Goal: Task Accomplishment & Management: Manage account settings

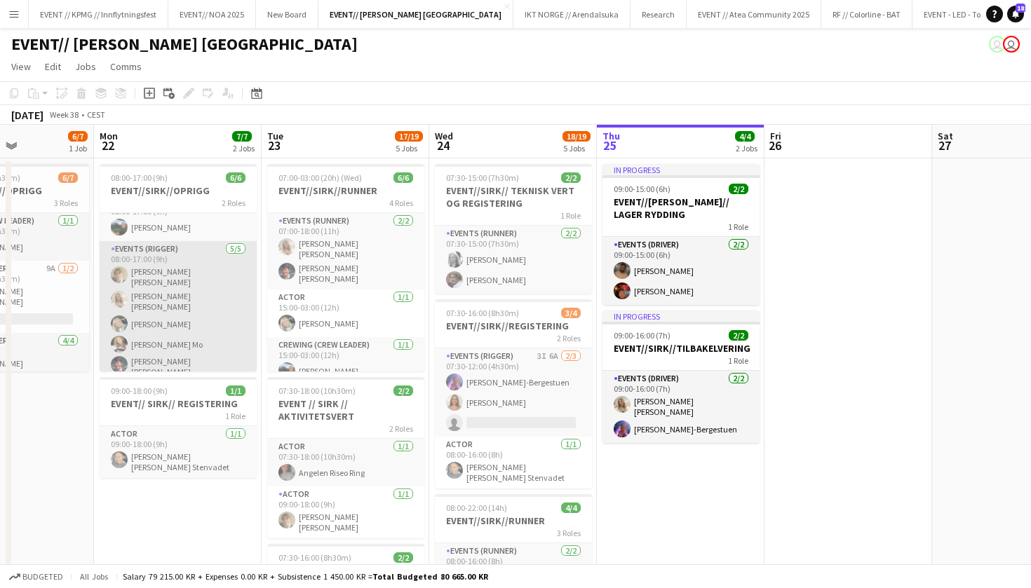
scroll to position [18, 0]
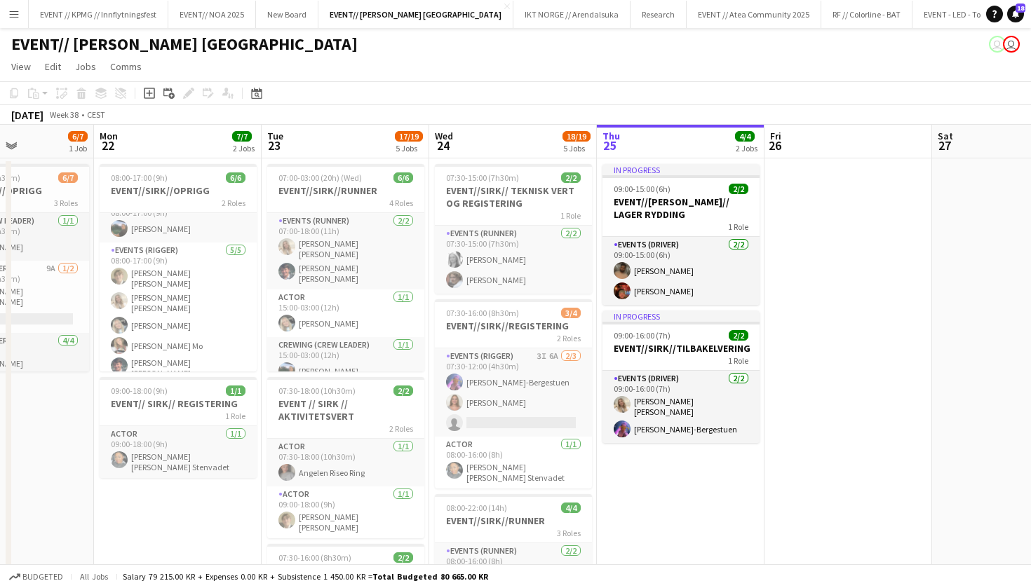
click at [18, 21] on button "Menu" at bounding box center [14, 14] width 28 height 28
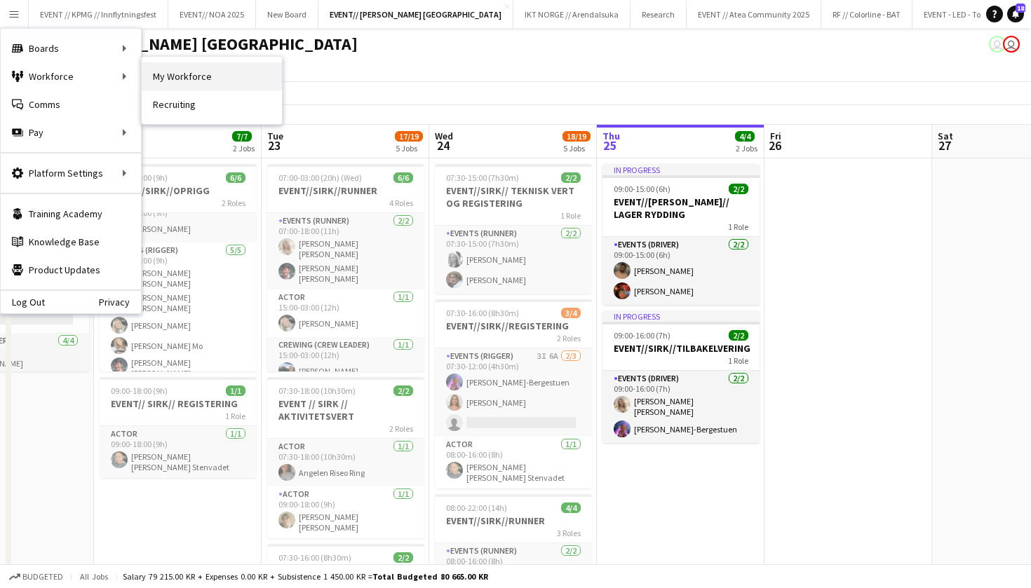
click at [195, 76] on link "My Workforce" at bounding box center [212, 76] width 140 height 28
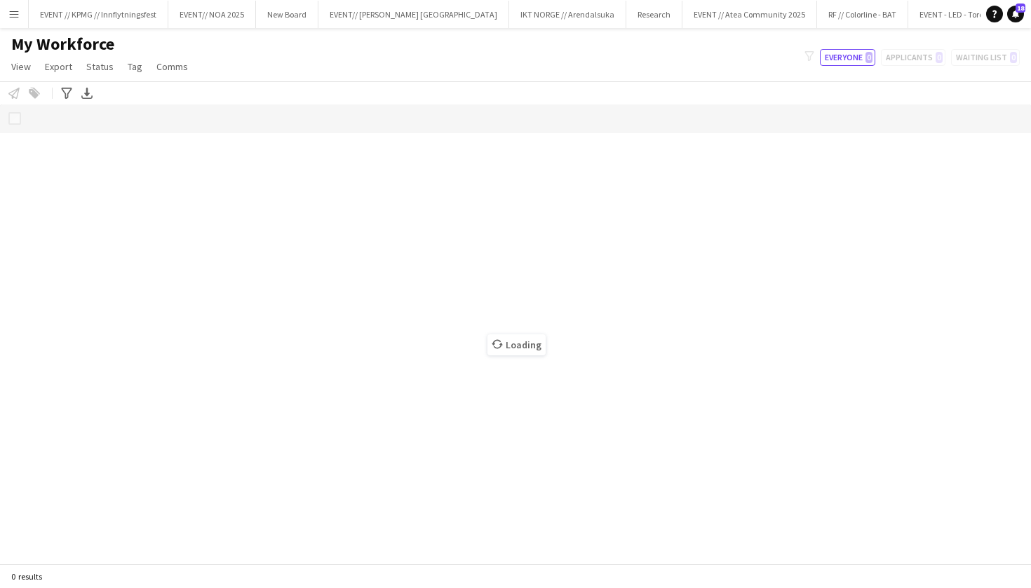
click at [4, 15] on button "Menu" at bounding box center [14, 14] width 28 height 28
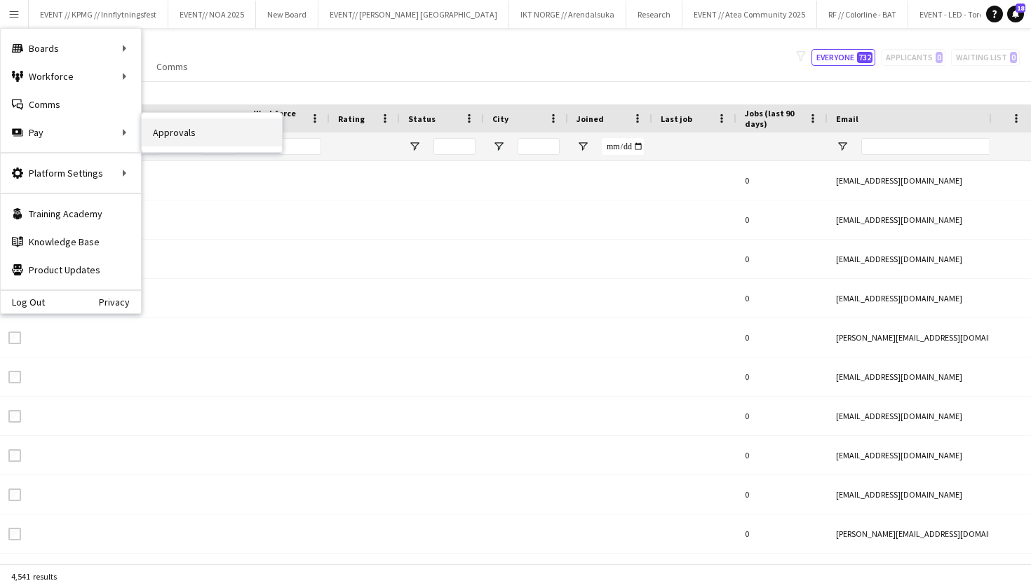
type input "****"
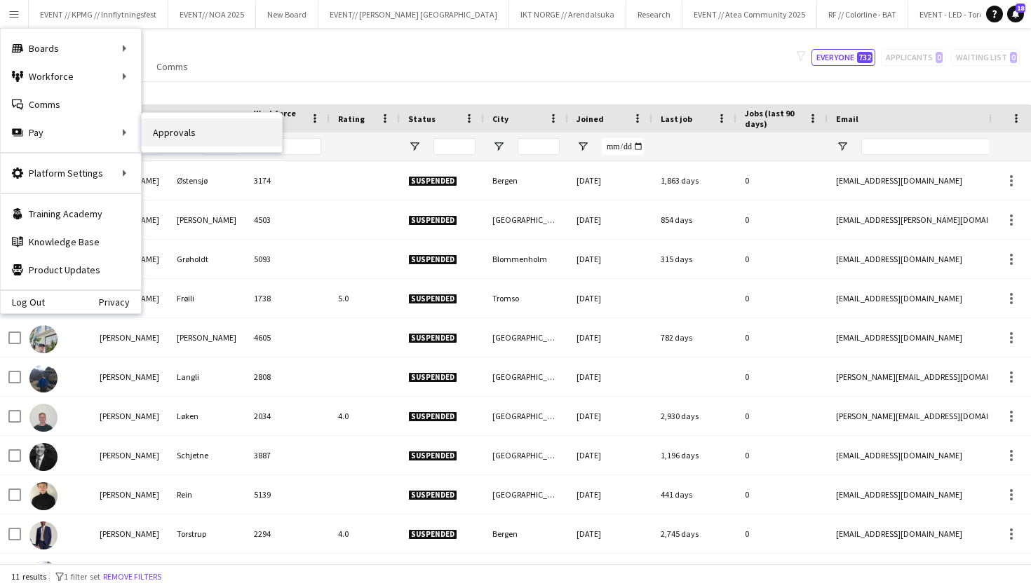
click at [173, 145] on link "Approvals" at bounding box center [212, 133] width 140 height 28
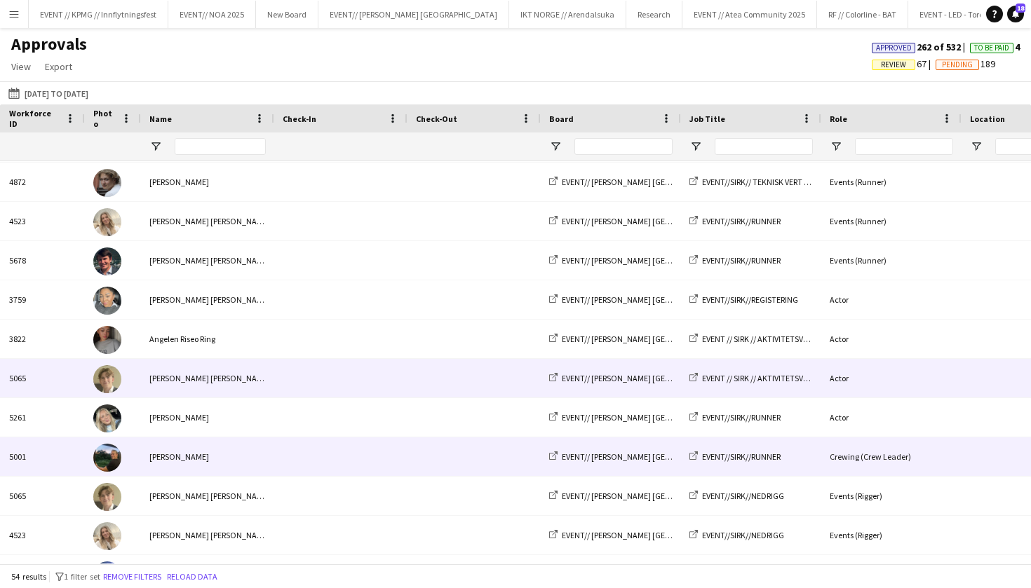
scroll to position [0, 315]
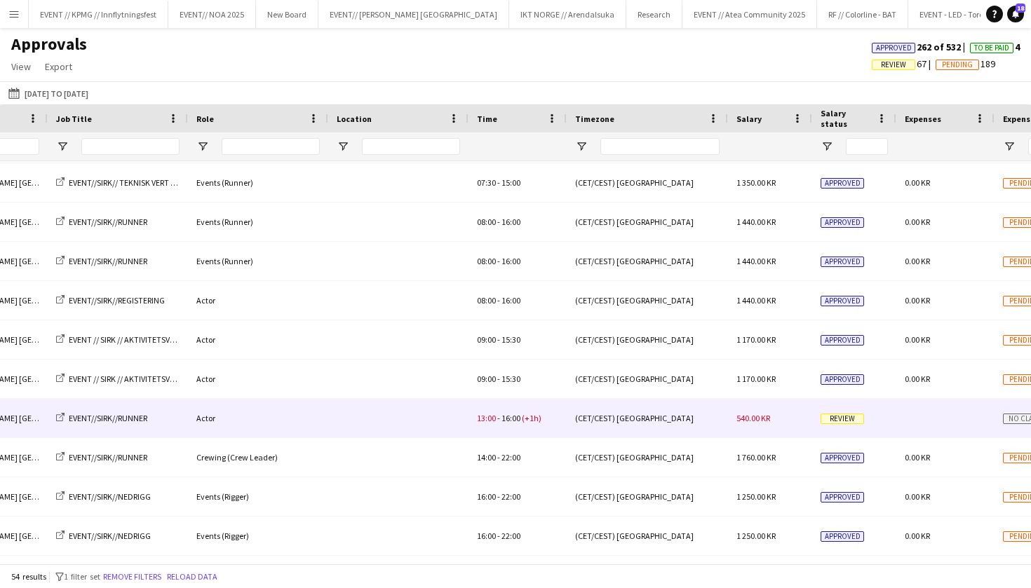
click at [677, 426] on div "(CET/CEST) [GEOGRAPHIC_DATA]" at bounding box center [647, 418] width 161 height 39
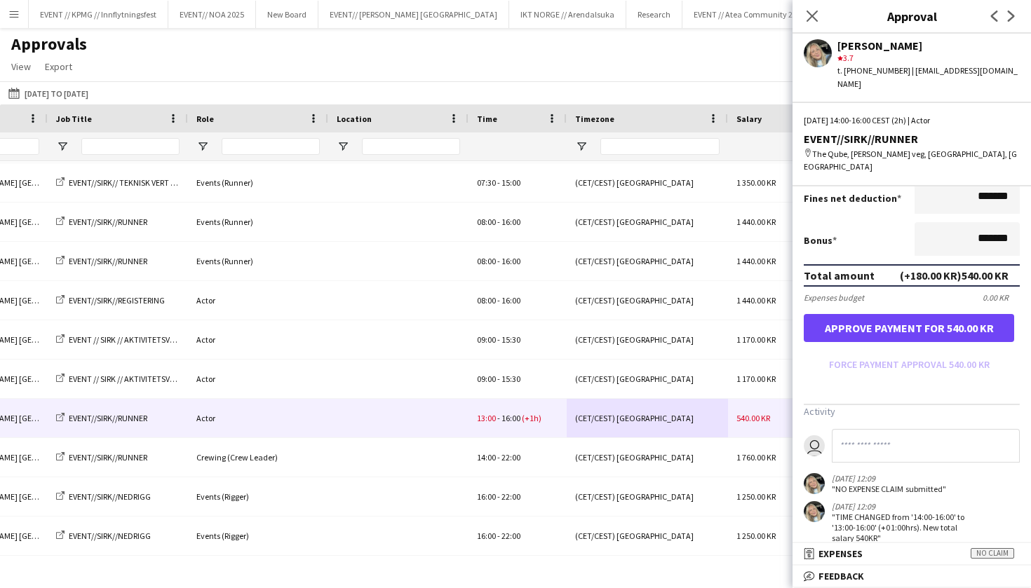
click at [922, 314] on button "Approve payment for 540.00 KR" at bounding box center [909, 328] width 210 height 28
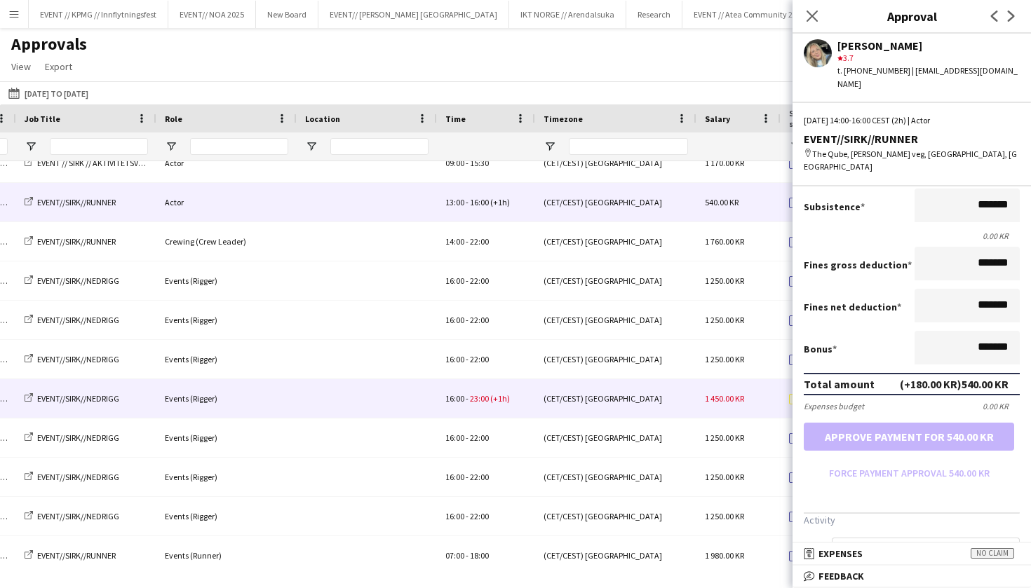
click at [660, 408] on div "(CET/CEST) [GEOGRAPHIC_DATA]" at bounding box center [615, 398] width 161 height 39
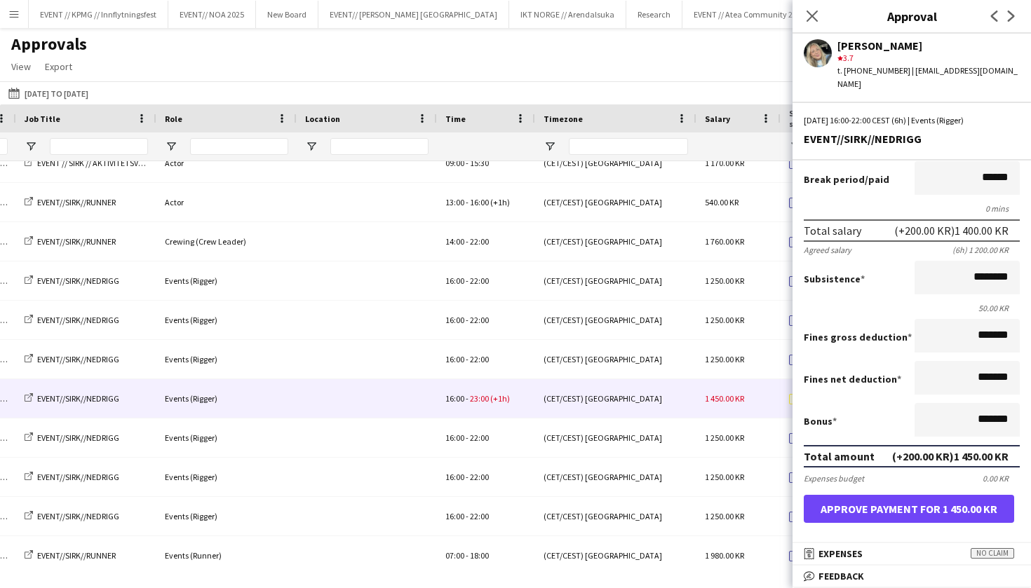
click at [891, 509] on button "Approve payment for 1 450.00 KR" at bounding box center [909, 509] width 210 height 28
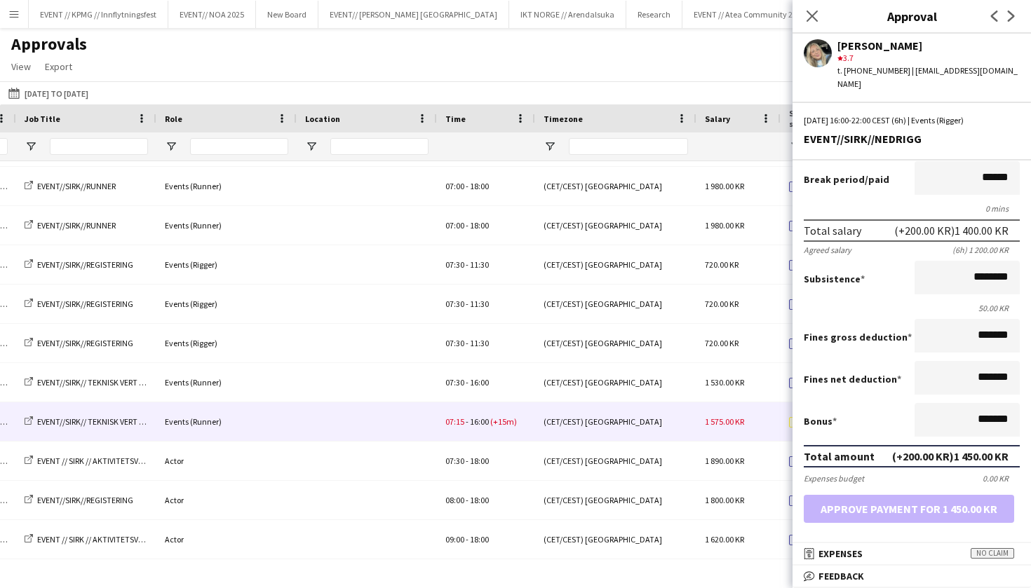
click at [475, 429] on div "07:15 - 16:00 (+15m)" at bounding box center [486, 422] width 98 height 39
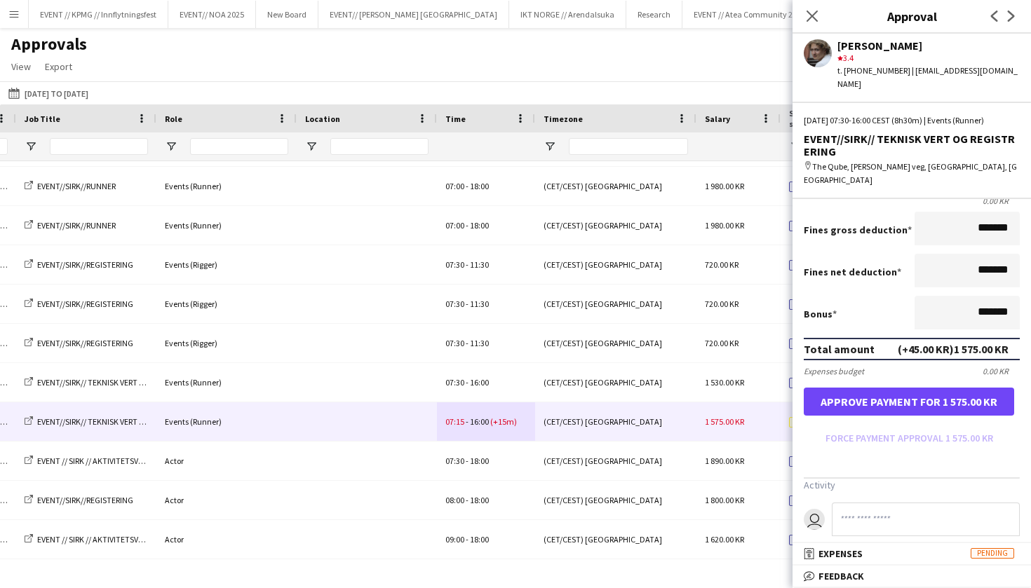
click at [938, 388] on button "Approve payment for 1 575.00 KR" at bounding box center [909, 402] width 210 height 28
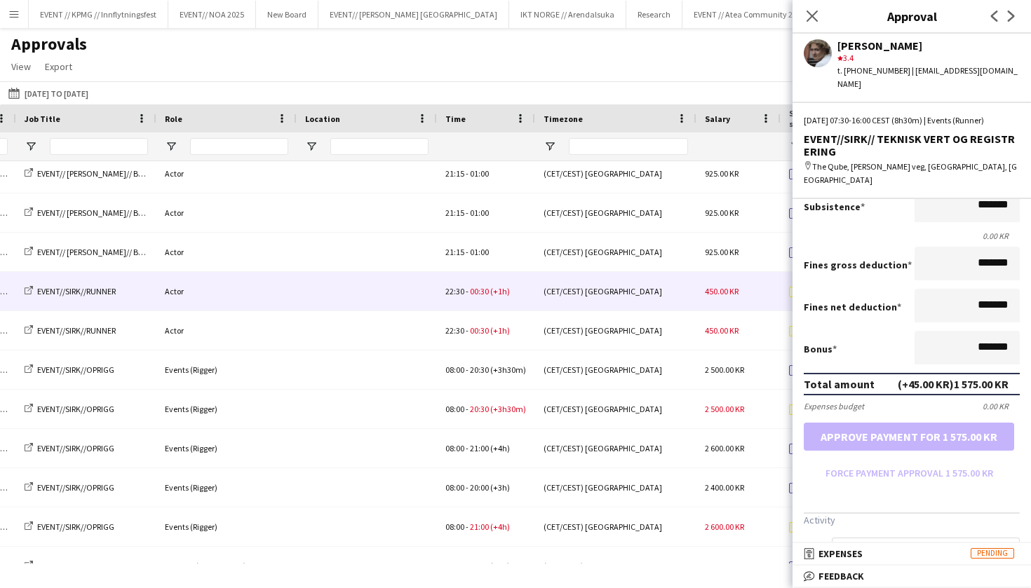
click at [494, 295] on span "(+1h)" at bounding box center [500, 291] width 20 height 11
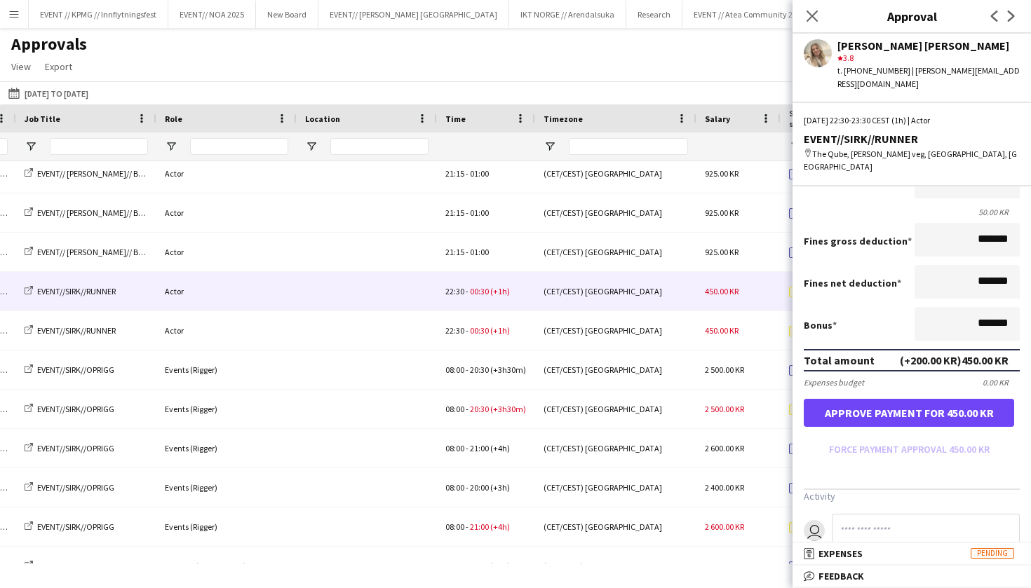
click at [912, 399] on button "Approve payment for 450.00 KR" at bounding box center [909, 413] width 210 height 28
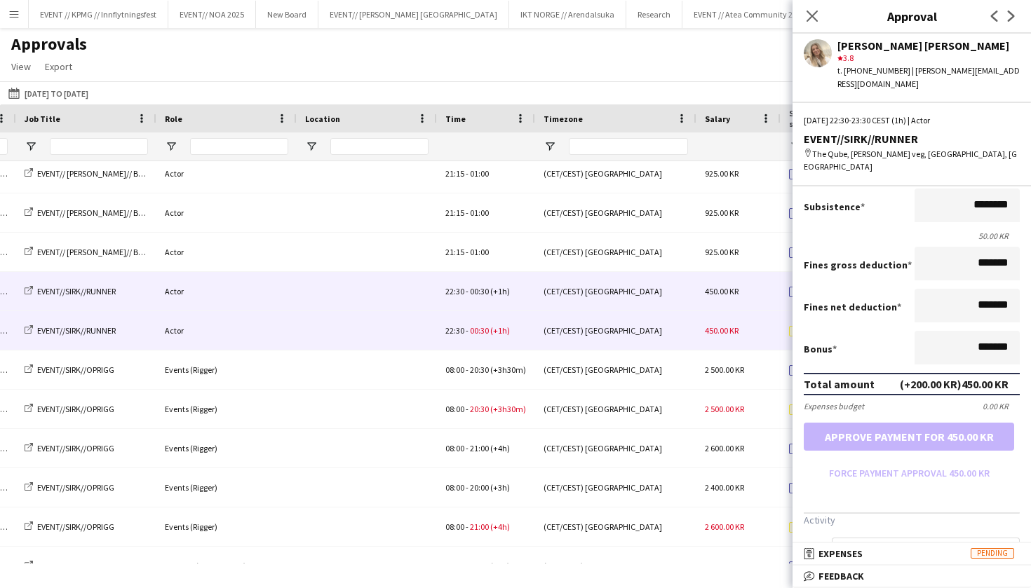
click at [481, 331] on span "00:30" at bounding box center [479, 330] width 19 height 11
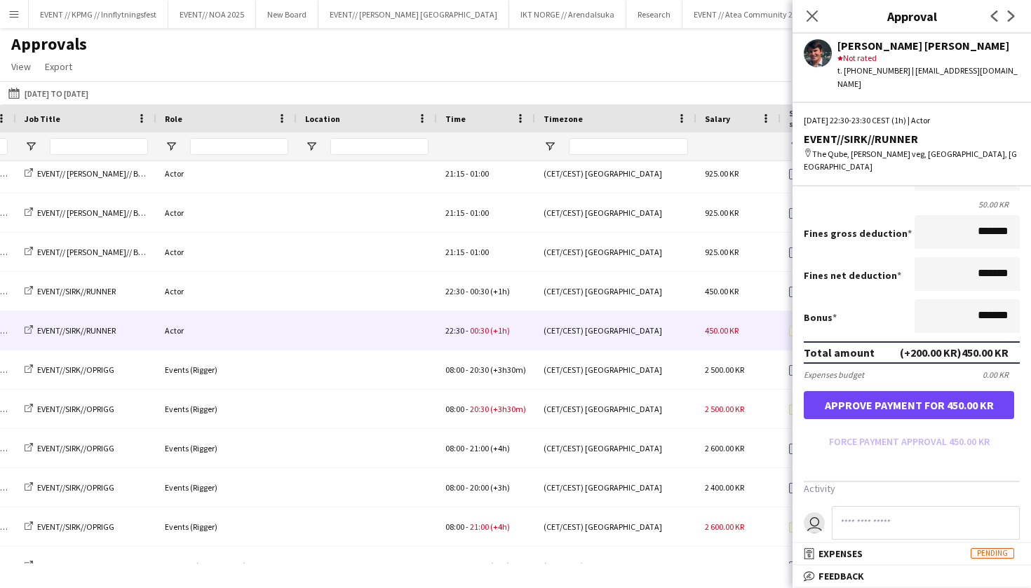
click at [958, 391] on button "Approve payment for 450.00 KR" at bounding box center [909, 405] width 210 height 28
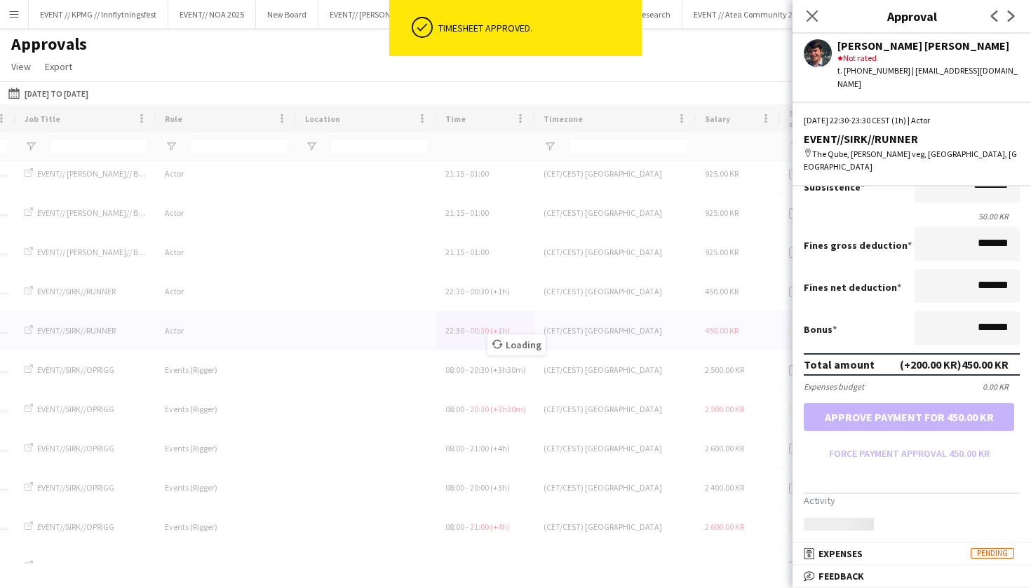
scroll to position [207, 0]
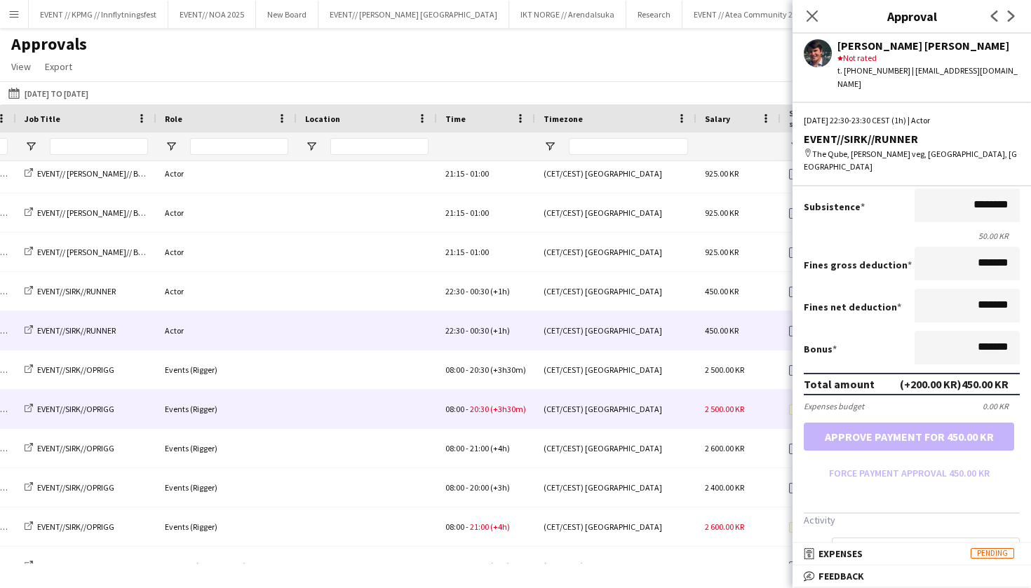
click at [476, 420] on div "08:00 - 20:30 (+3h30m)" at bounding box center [486, 409] width 98 height 39
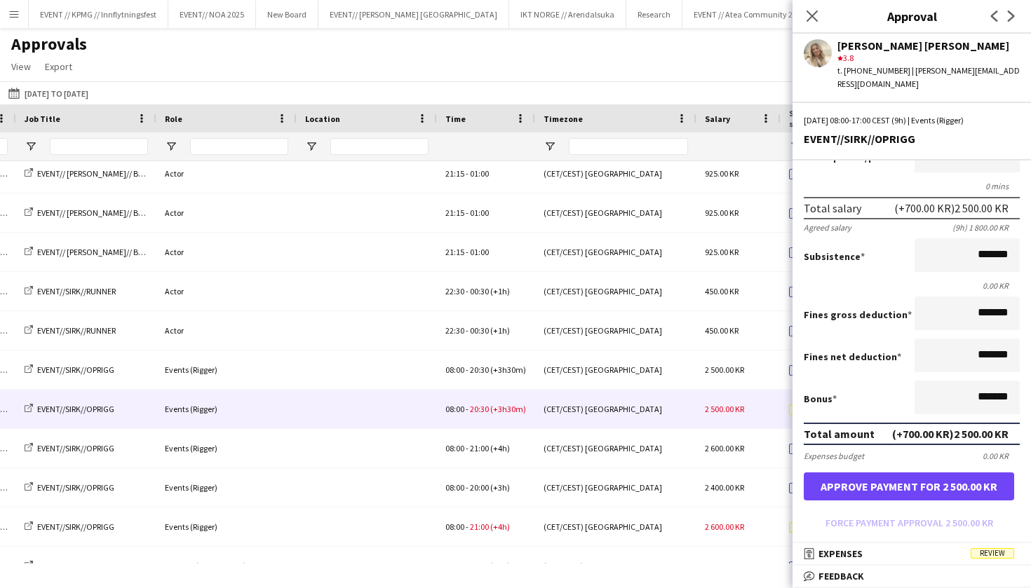
scroll to position [132, 0]
click at [940, 480] on button "Approve payment for 2 500.00 KR" at bounding box center [909, 486] width 210 height 28
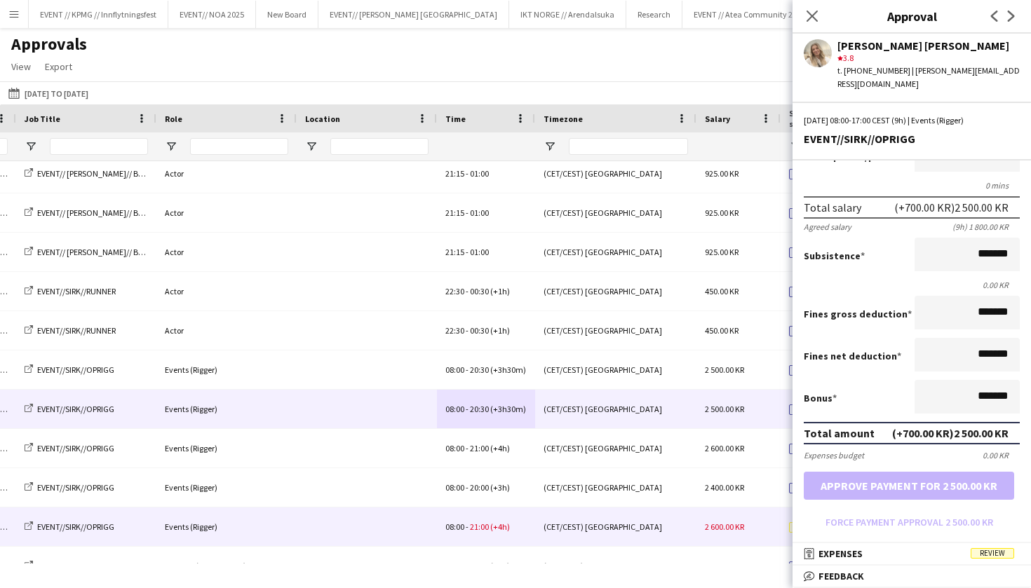
click at [472, 535] on div "08:00 - 21:00 (+4h)" at bounding box center [486, 527] width 98 height 39
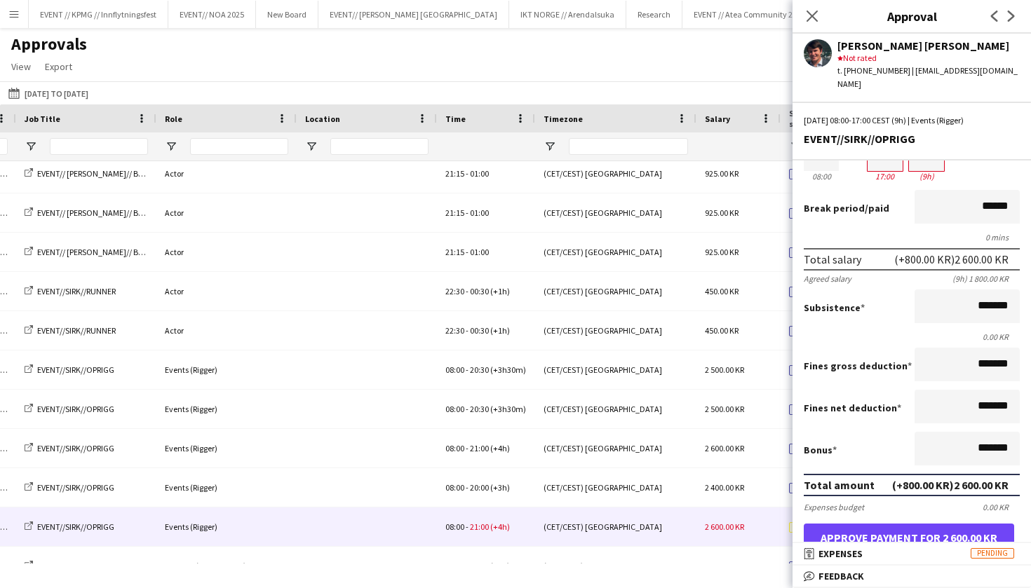
scroll to position [79, 0]
click at [881, 532] on button "Approve payment for 2 600.00 KR" at bounding box center [909, 539] width 210 height 28
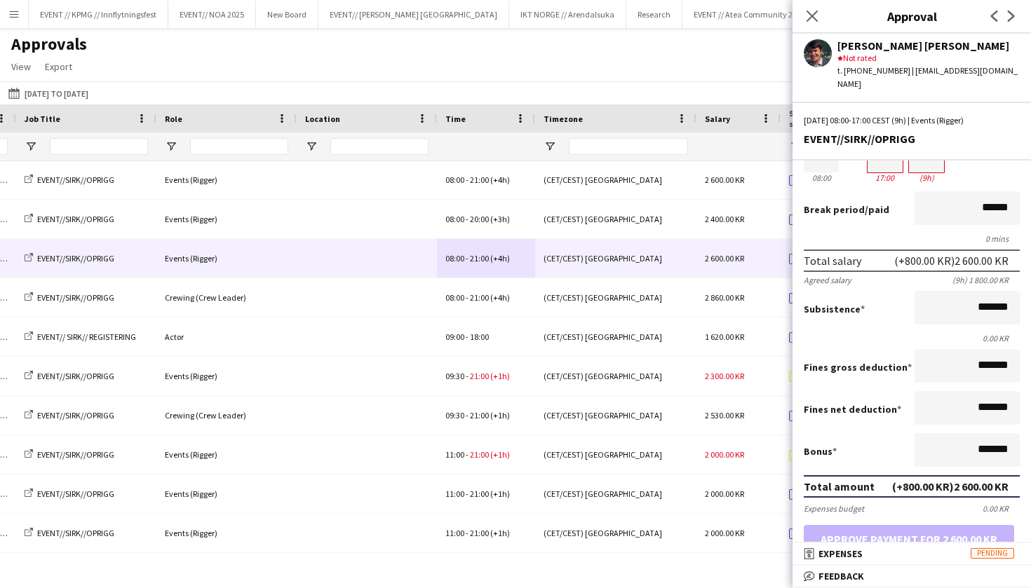
scroll to position [1619, 0]
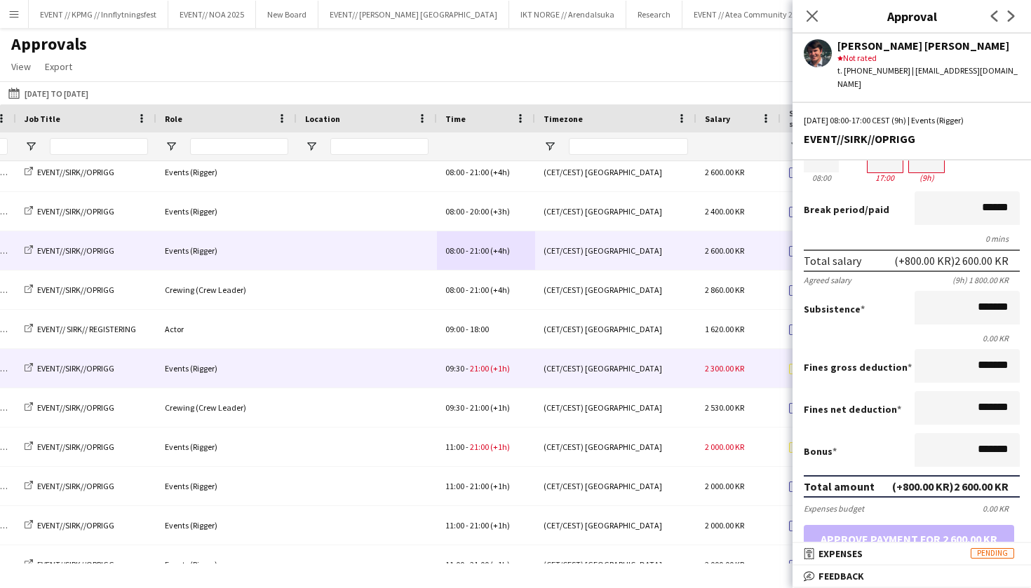
click at [494, 358] on div "09:30 - 21:00 (+1h)" at bounding box center [486, 368] width 98 height 39
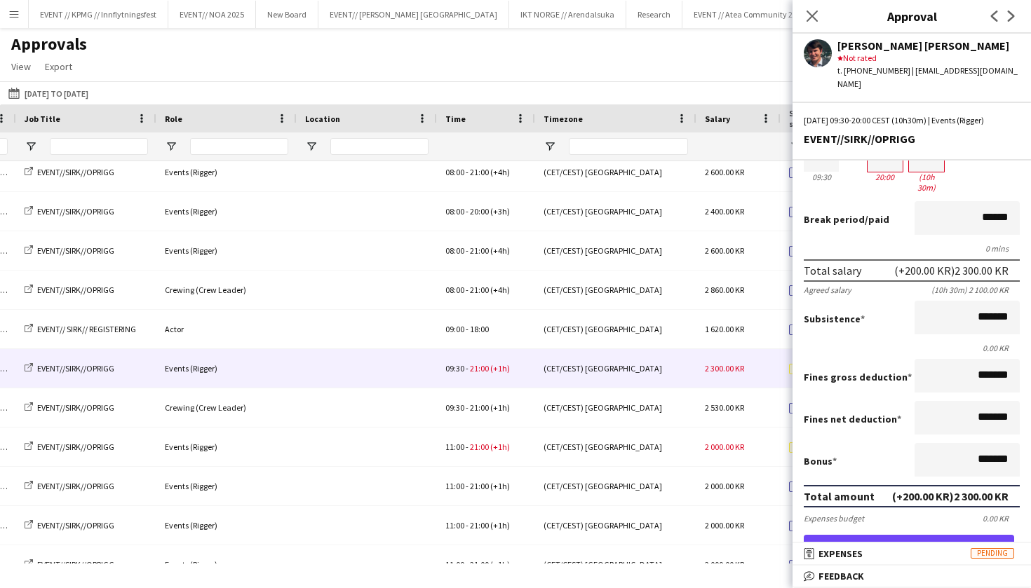
scroll to position [160, 0]
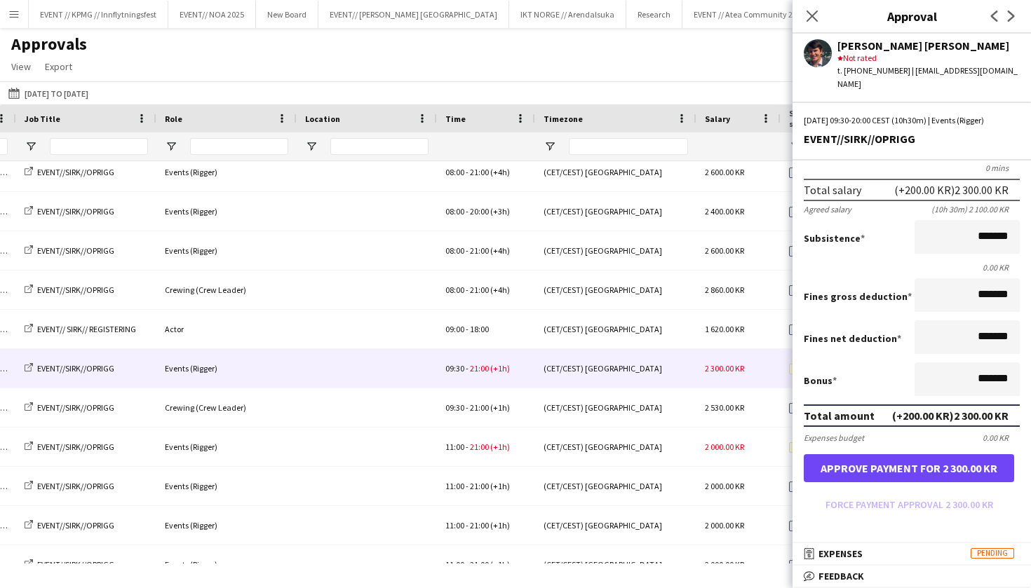
click at [868, 467] on button "Approve payment for 2 300.00 KR" at bounding box center [909, 469] width 210 height 28
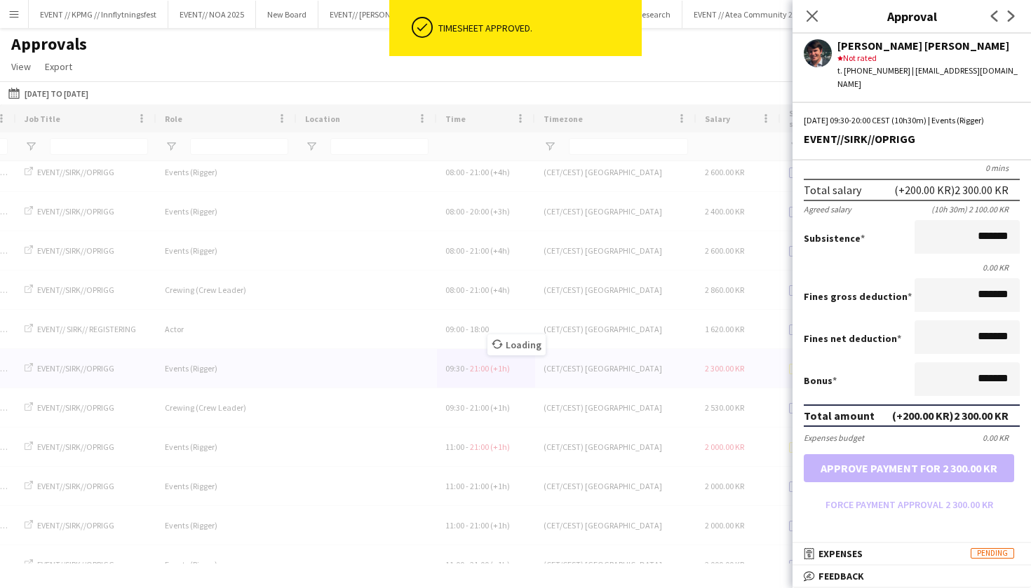
click at [480, 439] on div "Loading" at bounding box center [515, 334] width 1031 height 459
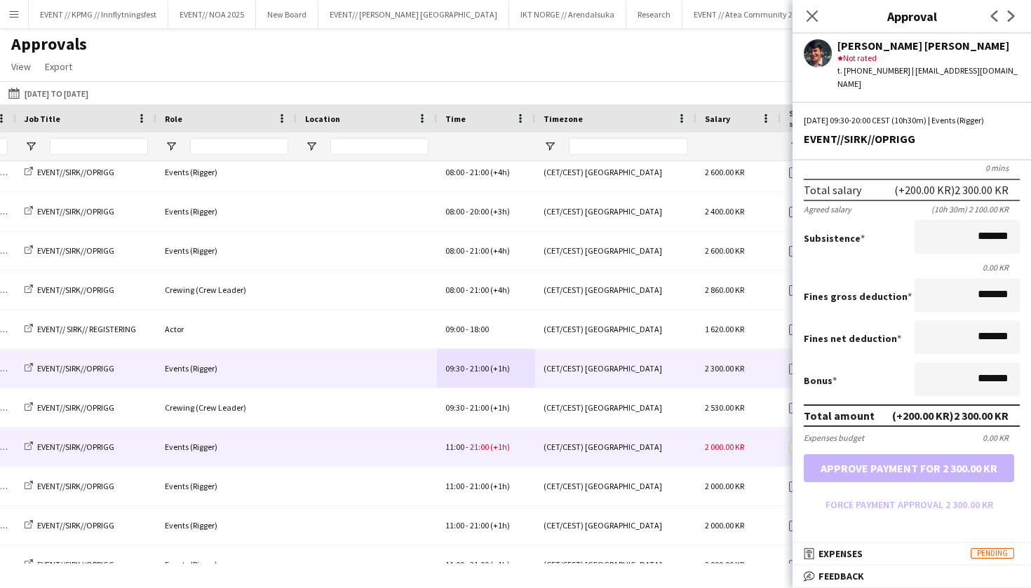
click at [480, 445] on span "21:00" at bounding box center [479, 447] width 19 height 11
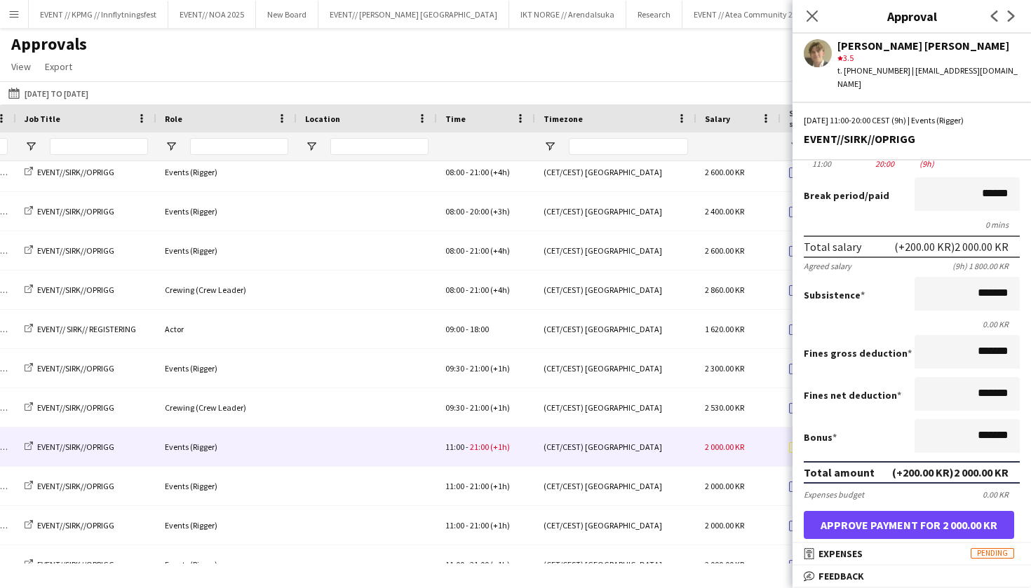
scroll to position [140, 0]
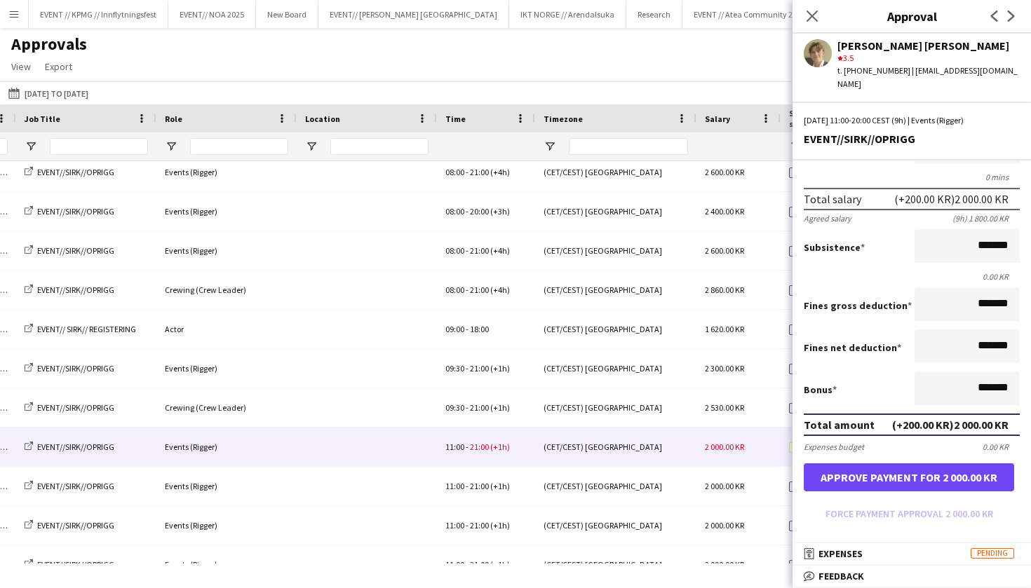
click at [882, 476] on button "Approve payment for 2 000.00 KR" at bounding box center [909, 478] width 210 height 28
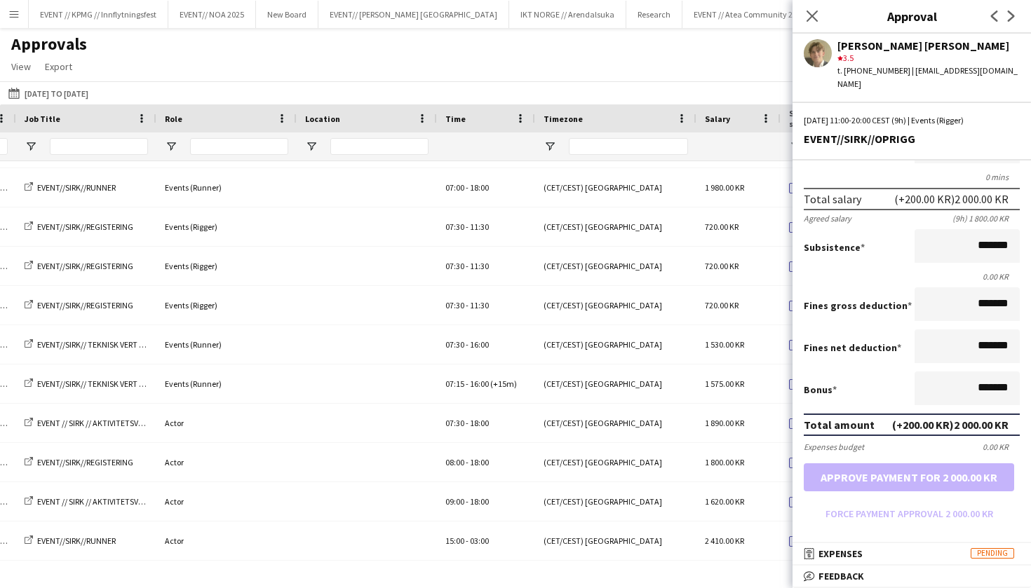
scroll to position [710, 0]
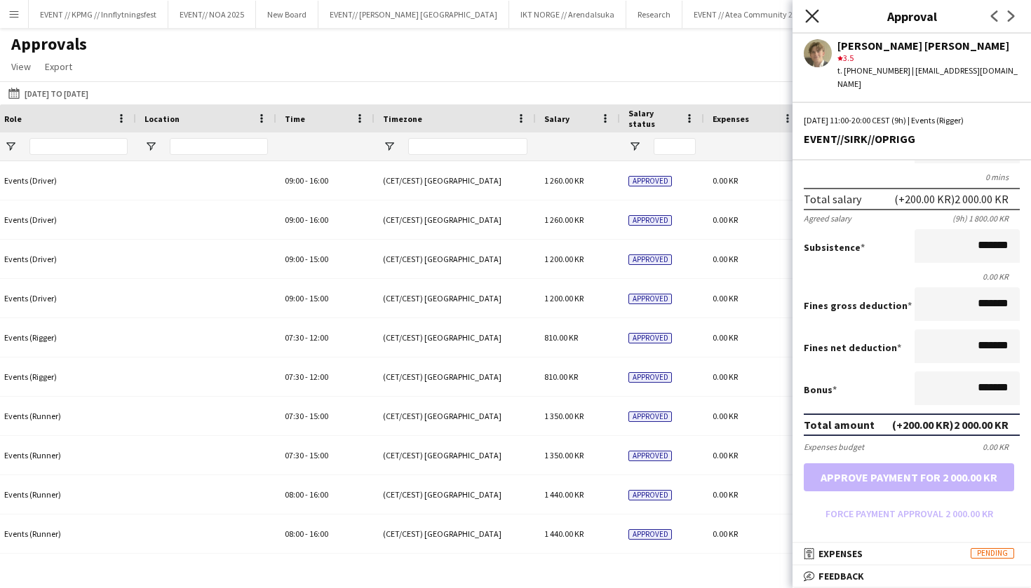
click at [808, 20] on icon at bounding box center [811, 15] width 13 height 13
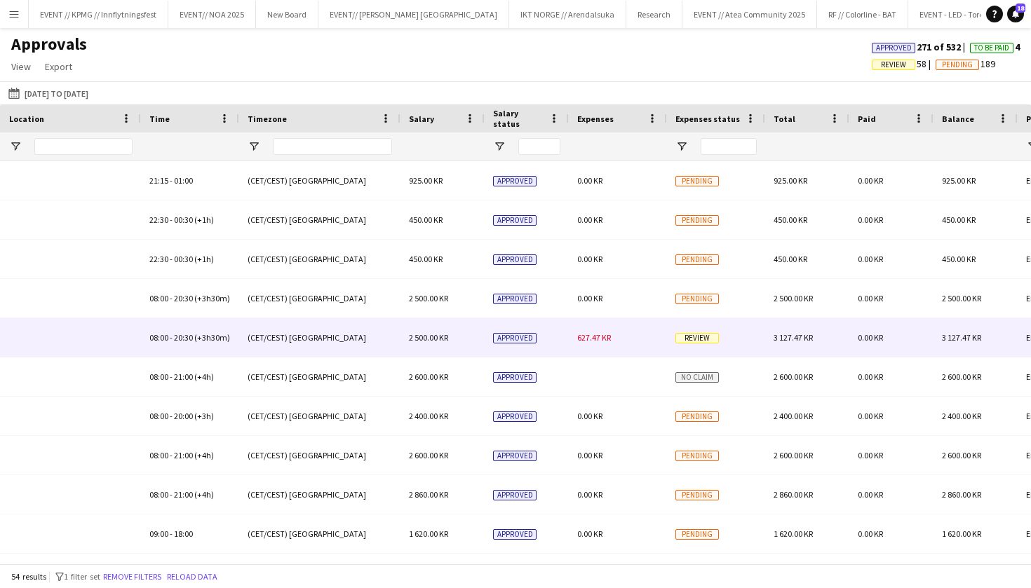
click at [593, 356] on div "627.47 KR" at bounding box center [618, 337] width 98 height 39
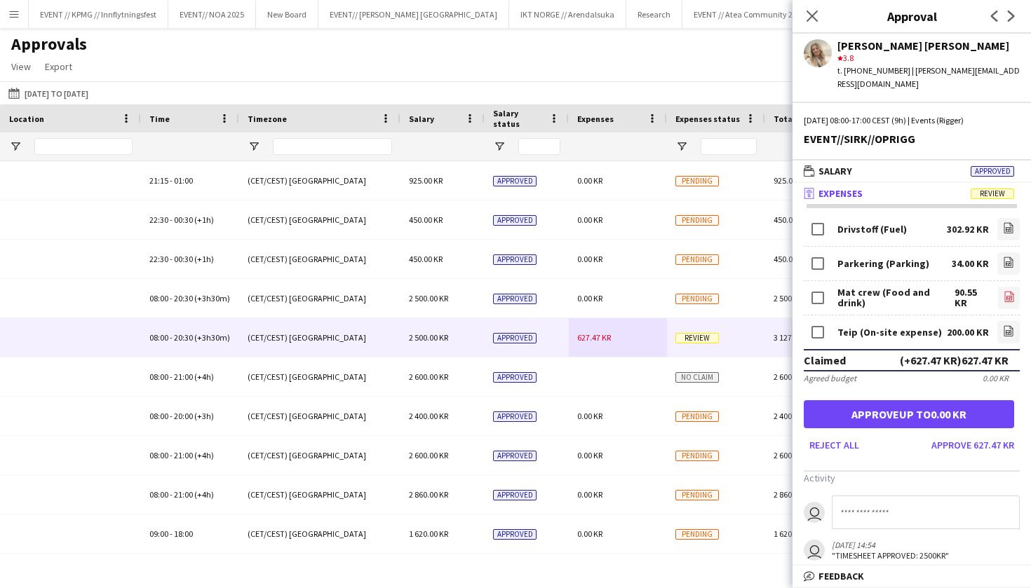
click at [1010, 292] on icon at bounding box center [1008, 297] width 9 height 11
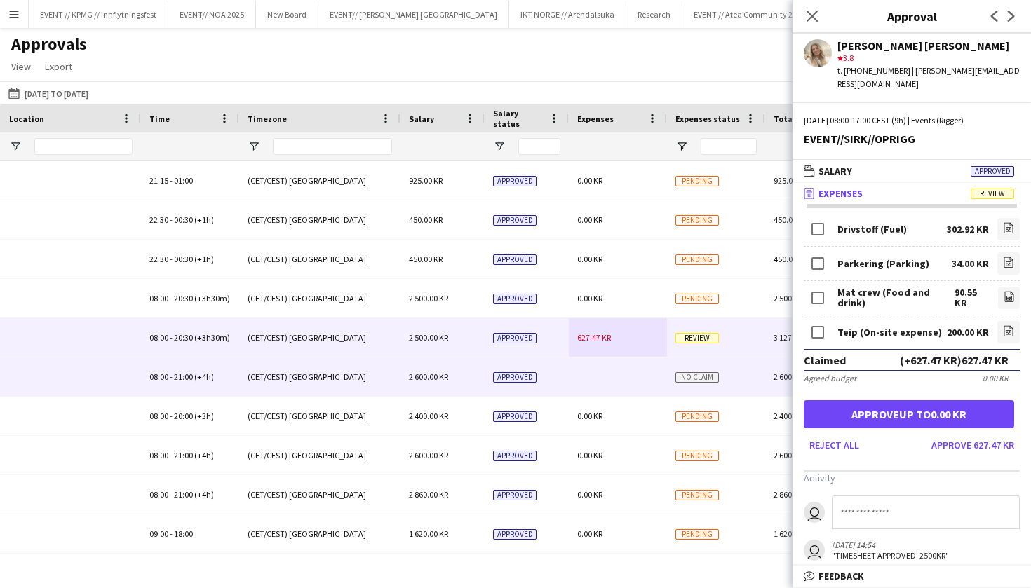
scroll to position [1422, 0]
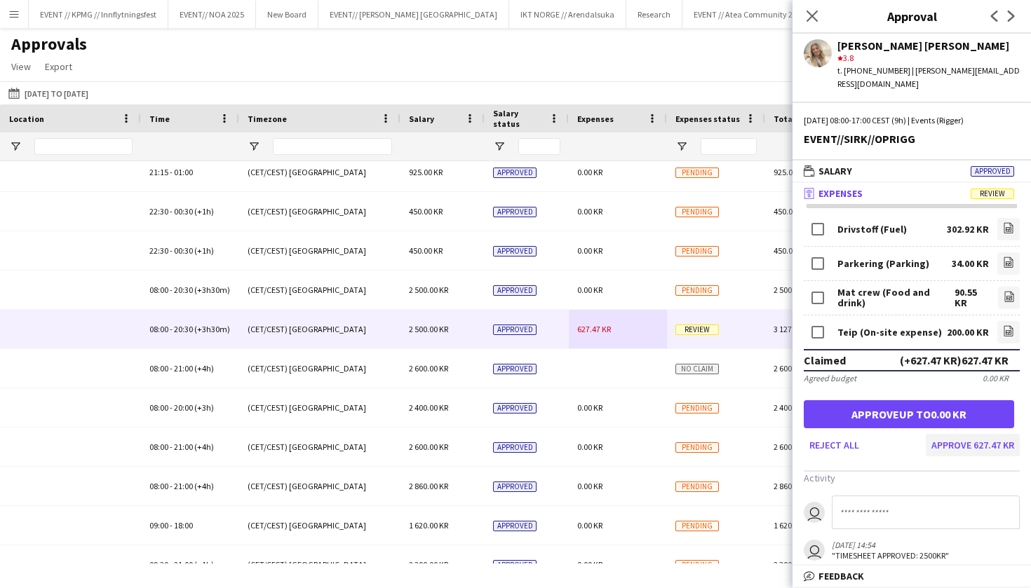
click at [994, 434] on button "Approve 627.47 KR" at bounding box center [973, 445] width 94 height 22
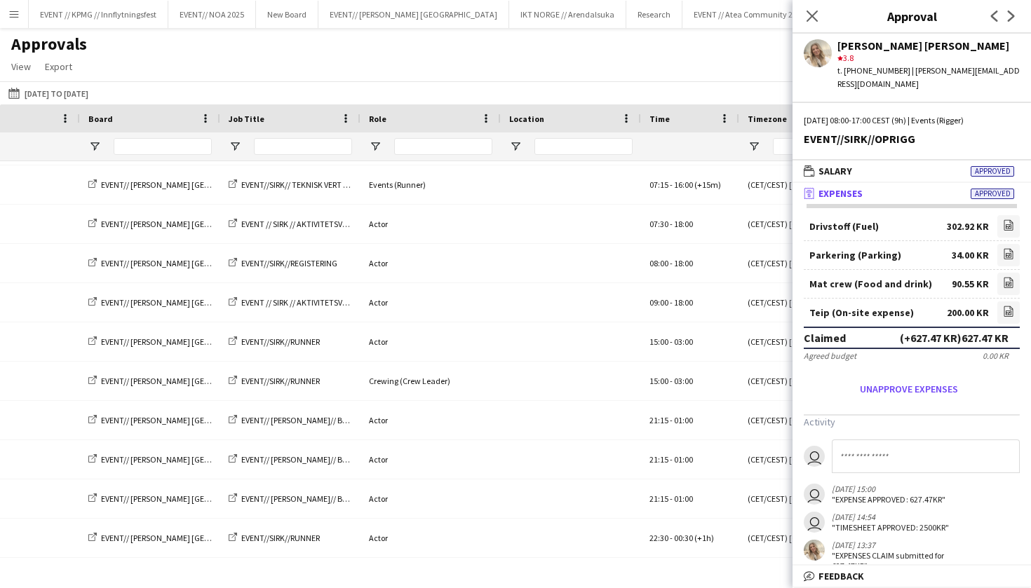
scroll to position [0, 128]
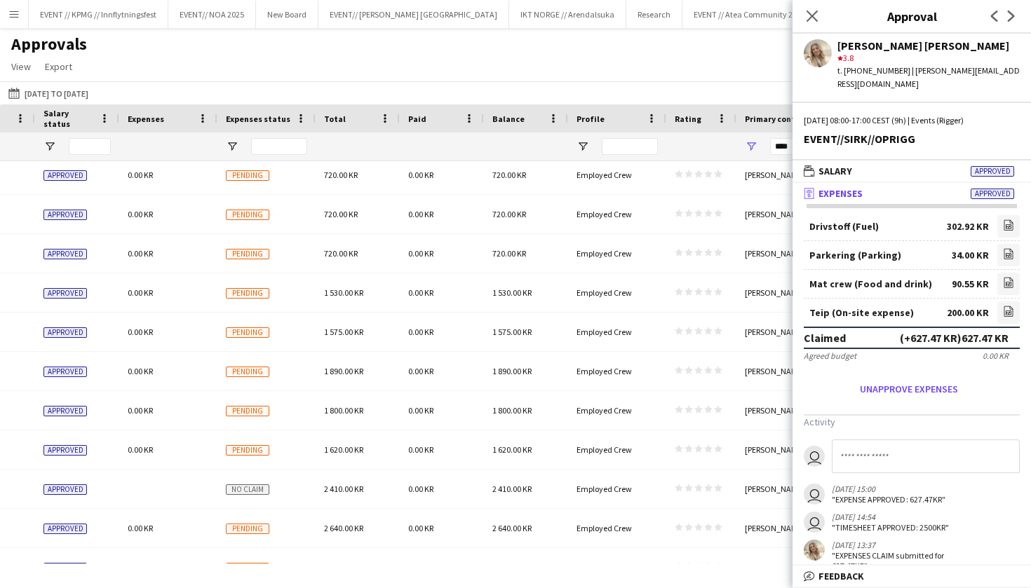
click at [581, 73] on div "Approvals View Customise view Customise filters Reset Filters Reset View Reset …" at bounding box center [515, 58] width 1031 height 48
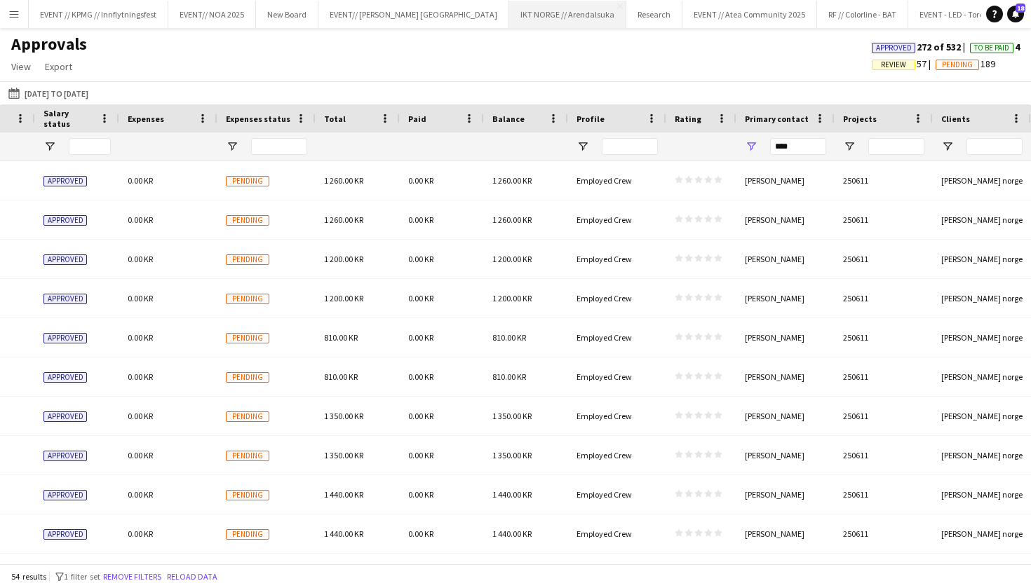
click at [509, 6] on button "IKT NORGE // Arendalsuka Close" at bounding box center [567, 14] width 117 height 27
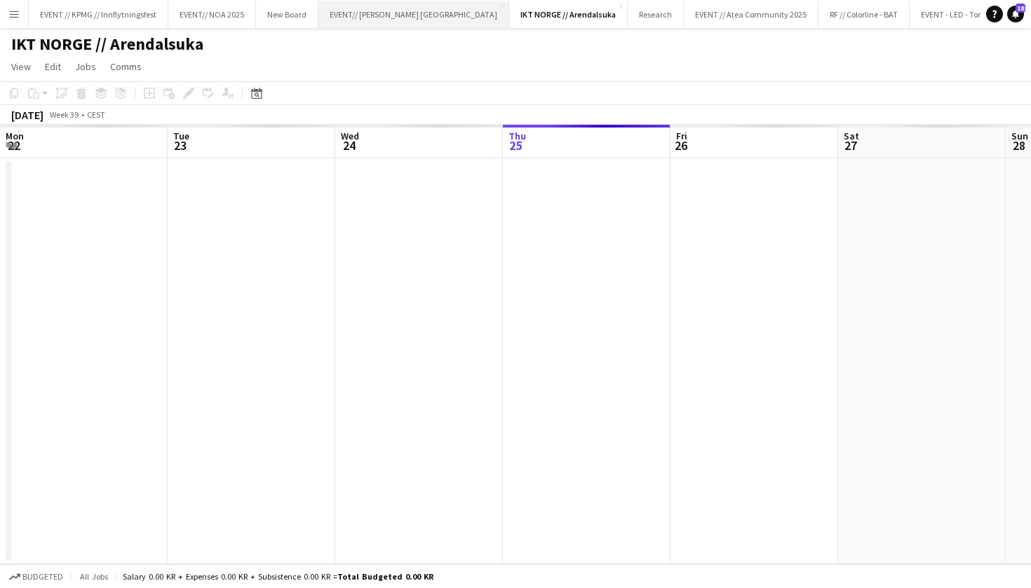
click at [405, 11] on button "EVENT// SIRK NORGE Close" at bounding box center [413, 14] width 191 height 27
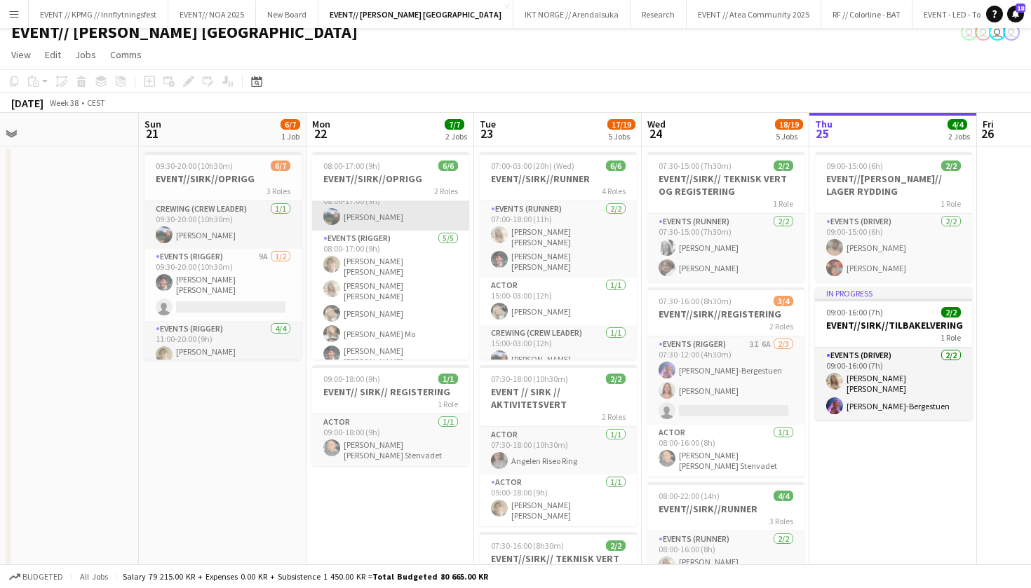
click at [422, 210] on app-card-role "Crewing (Crew Leader) [DATE] 08:00-17:00 (9h) [PERSON_NAME]" at bounding box center [390, 207] width 157 height 48
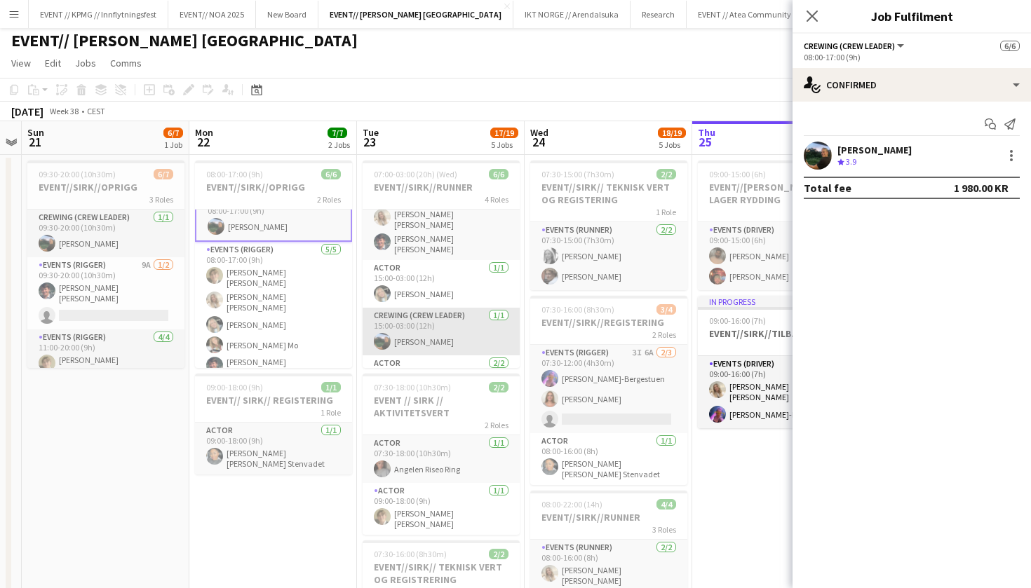
click at [460, 338] on app-card-role "Crewing (Crew Leader) [DATE] 15:00-03:00 (12h) [PERSON_NAME]" at bounding box center [441, 332] width 157 height 48
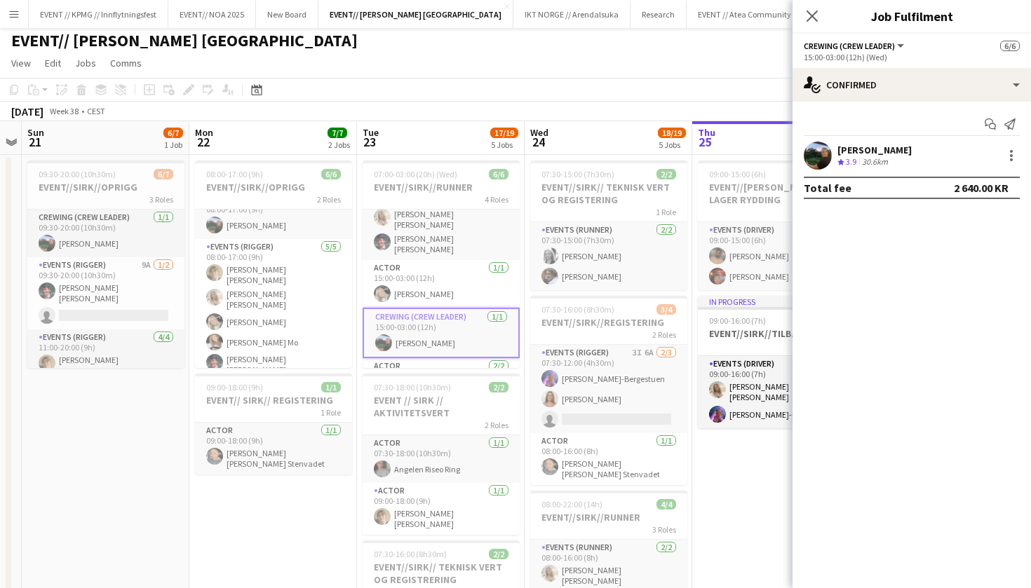
click at [445, 198] on div "4 Roles" at bounding box center [441, 199] width 157 height 11
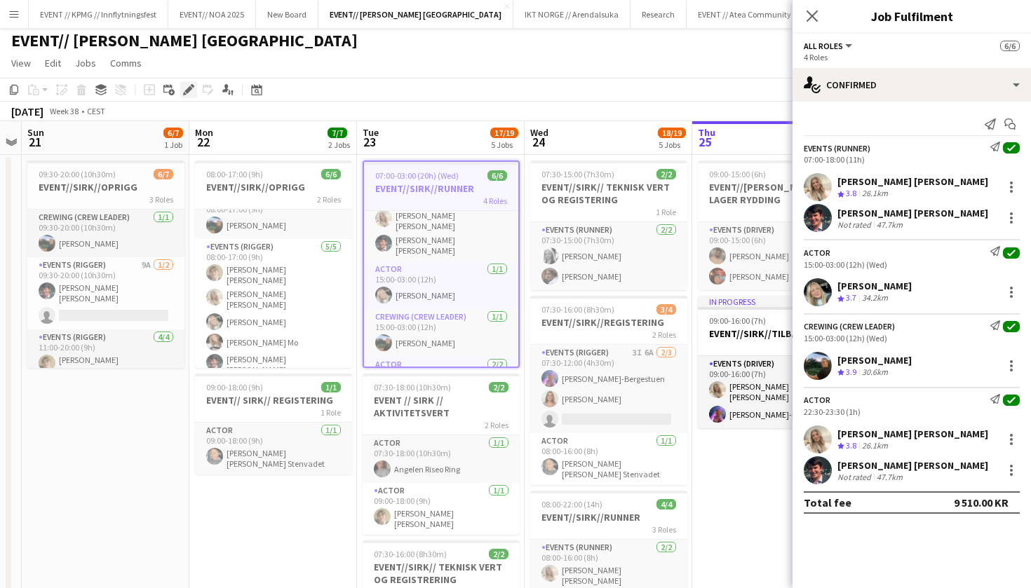
click at [196, 86] on div "Edit" at bounding box center [188, 89] width 17 height 17
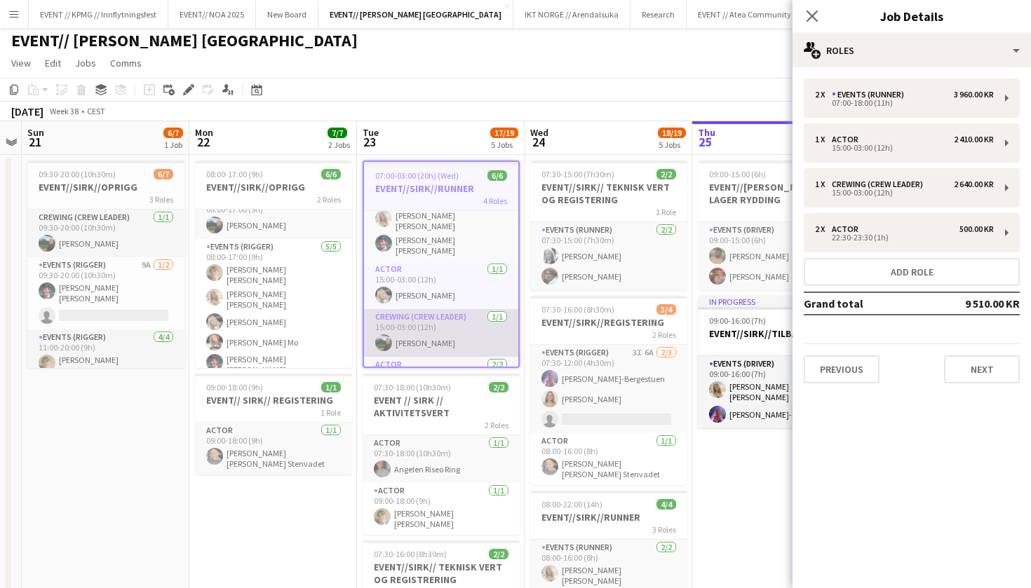
click at [450, 343] on app-card-role "Crewing (Crew Leader) [DATE] 15:00-03:00 (12h) [PERSON_NAME]" at bounding box center [441, 333] width 154 height 48
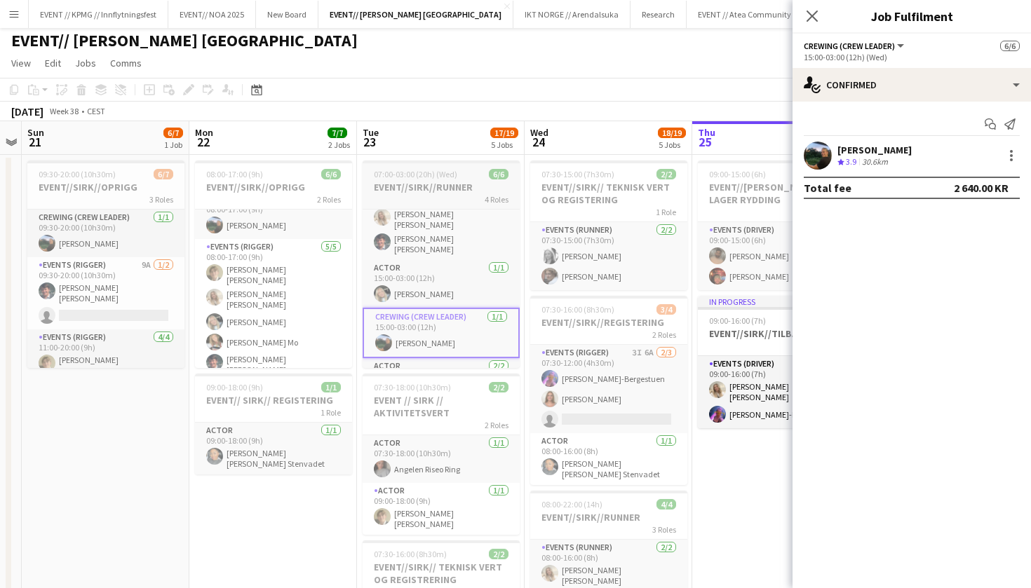
click at [446, 188] on h3 "EVENT//SIRK//RUNNER" at bounding box center [441, 187] width 157 height 13
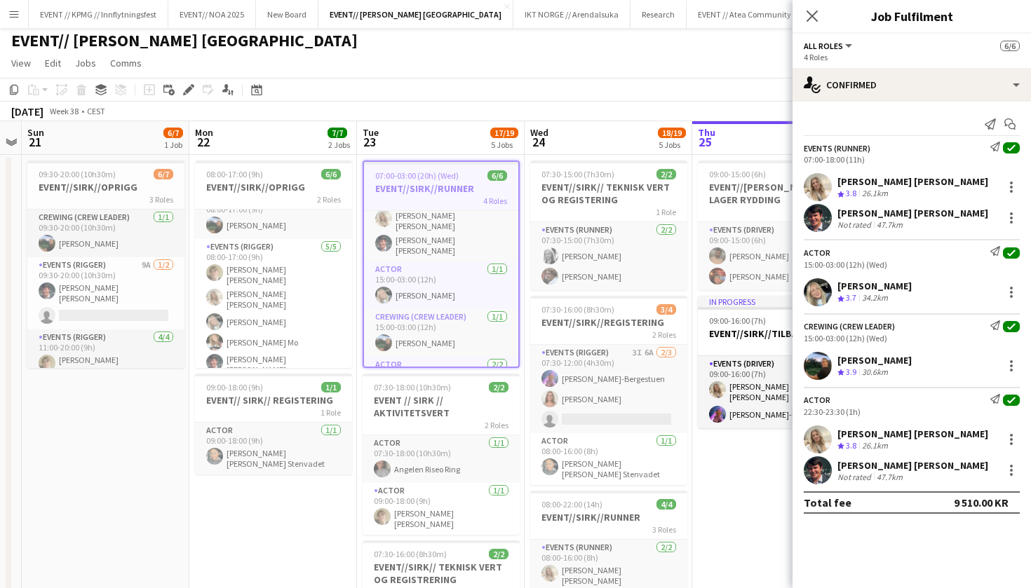
click at [912, 374] on div "Crew rating 3.9 30.6km" at bounding box center [874, 373] width 74 height 12
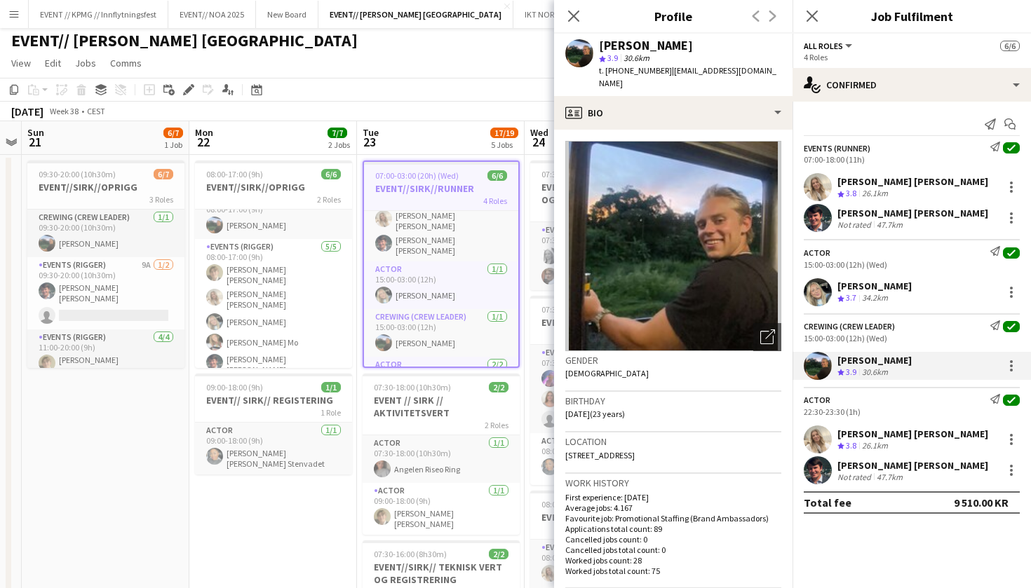
click at [433, 108] on div "[DATE] Week 38 • CEST" at bounding box center [515, 112] width 1031 height 20
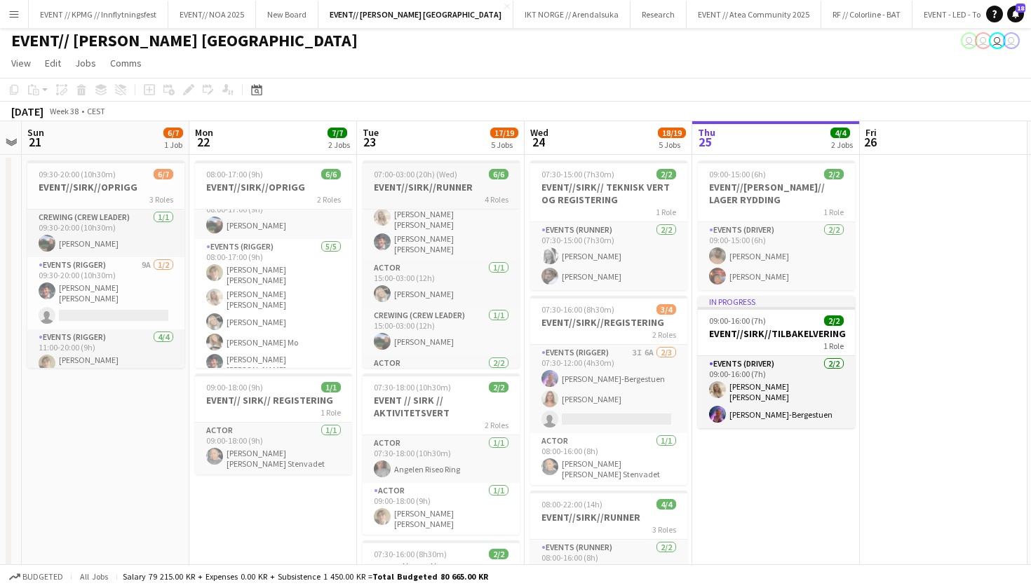
click at [411, 176] on span "07:00-03:00 (20h) (Wed)" at bounding box center [415, 174] width 83 height 11
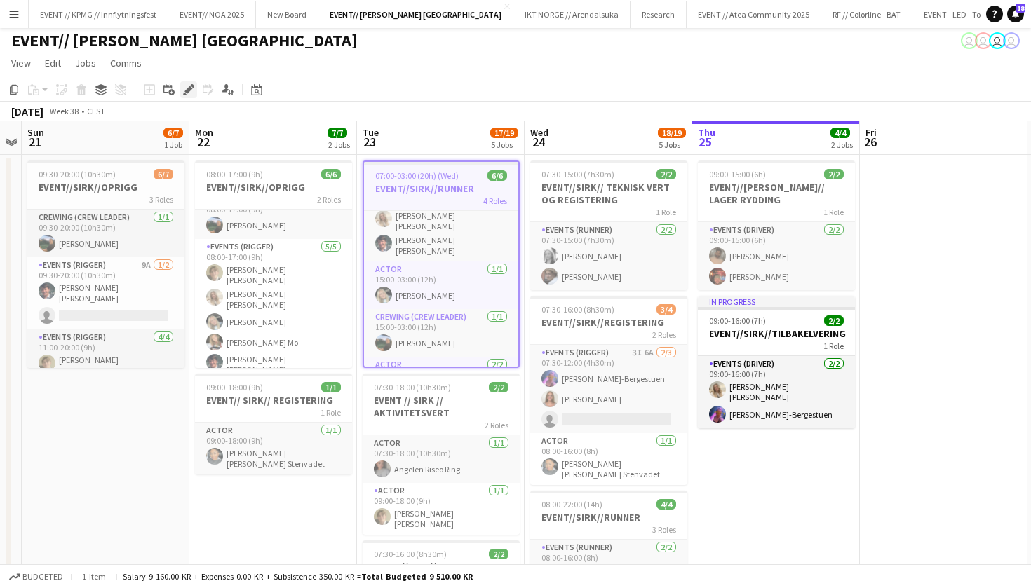
click at [192, 91] on icon "Edit" at bounding box center [188, 89] width 11 height 11
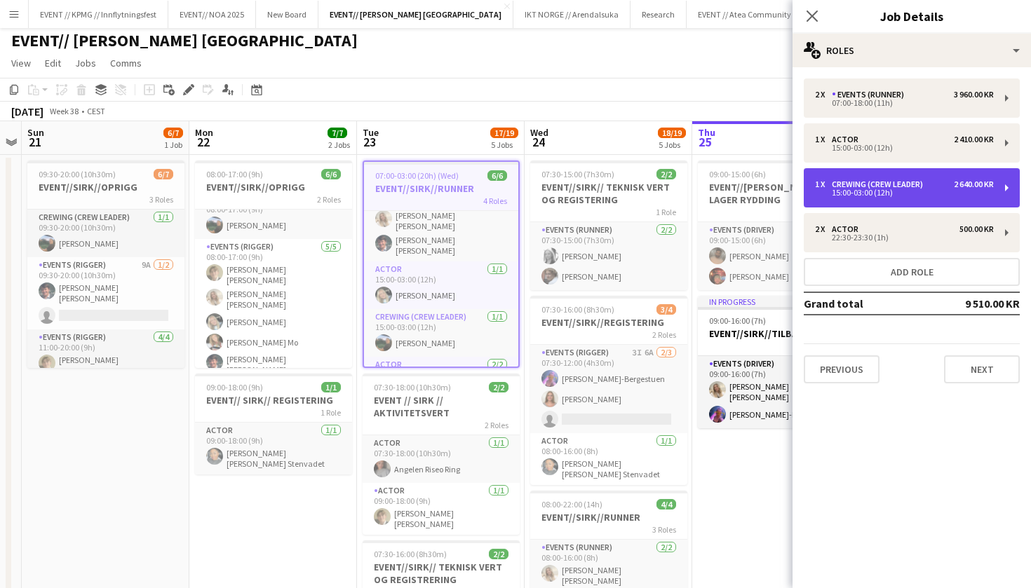
click at [906, 185] on div "Crewing (Crew Leader)" at bounding box center [880, 185] width 97 height 10
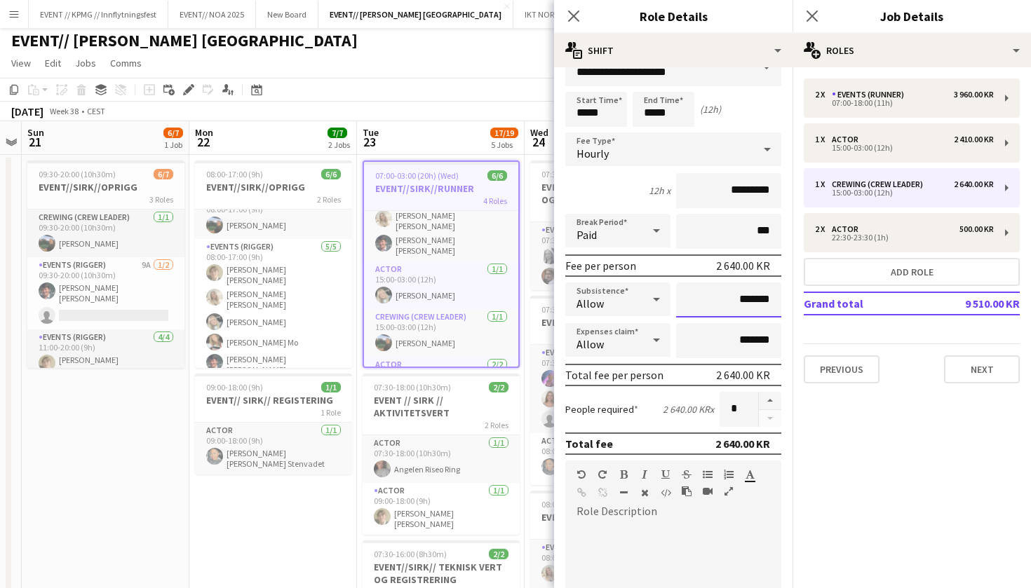
click at [732, 292] on input "*******" at bounding box center [728, 300] width 105 height 35
click at [741, 298] on input "*******" at bounding box center [728, 300] width 105 height 35
click at [732, 304] on input "*******" at bounding box center [728, 300] width 105 height 35
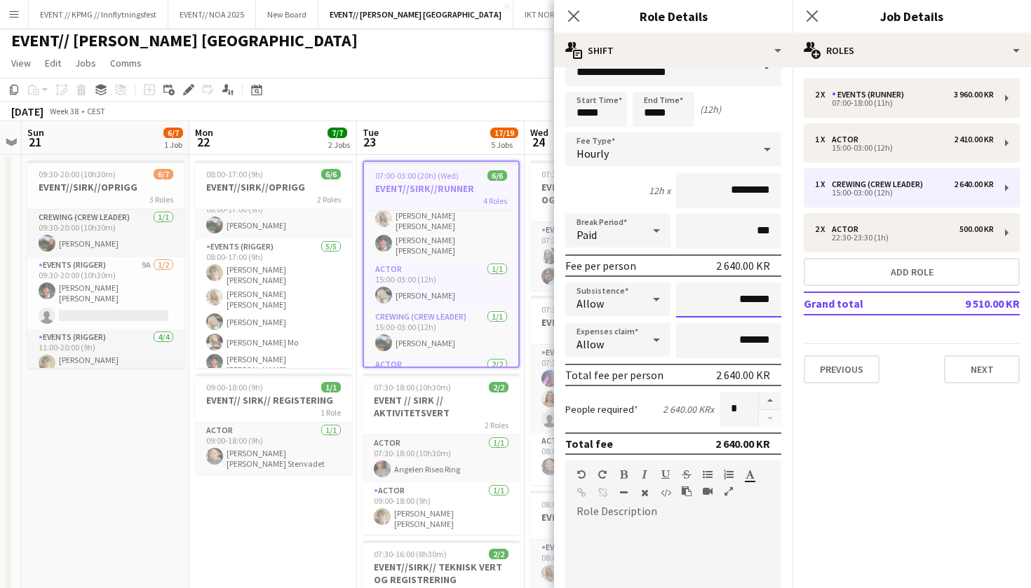
click at [732, 304] on input "*******" at bounding box center [728, 300] width 105 height 35
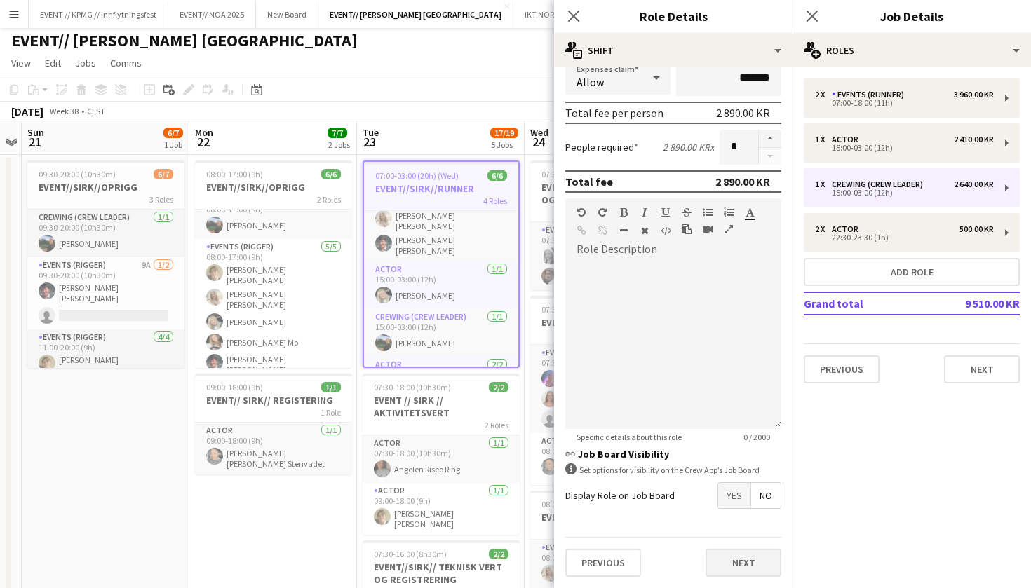
scroll to position [290, 0]
type input "******"
click at [721, 562] on button "Next" at bounding box center [744, 563] width 76 height 28
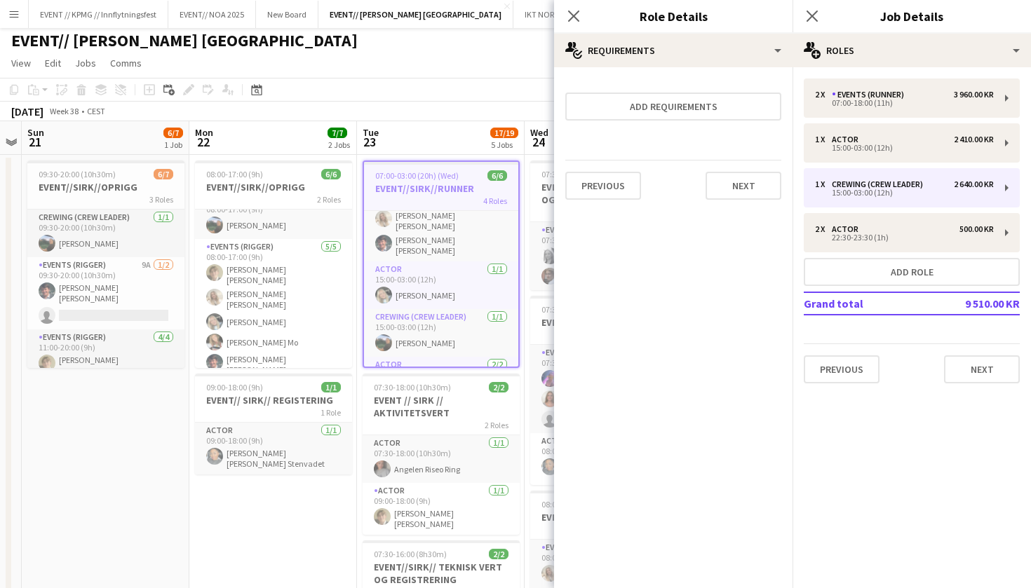
scroll to position [0, 0]
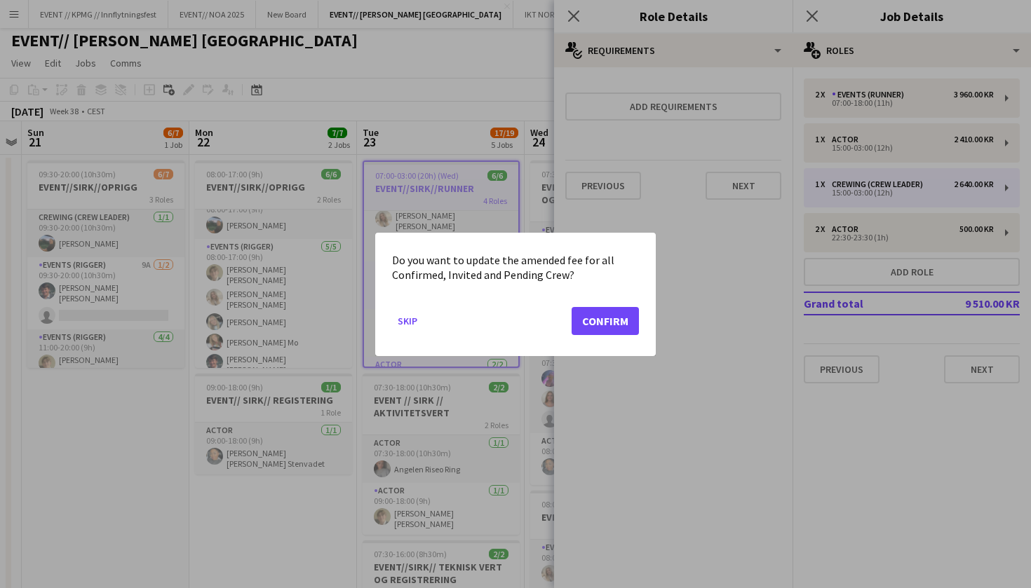
click at [610, 317] on button "Confirm" at bounding box center [605, 321] width 67 height 28
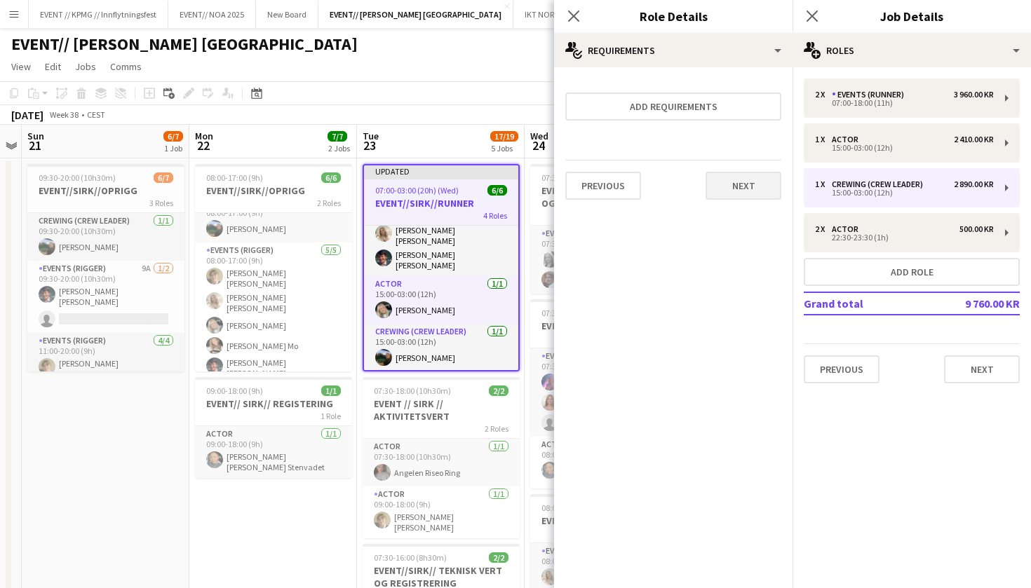
scroll to position [4, 0]
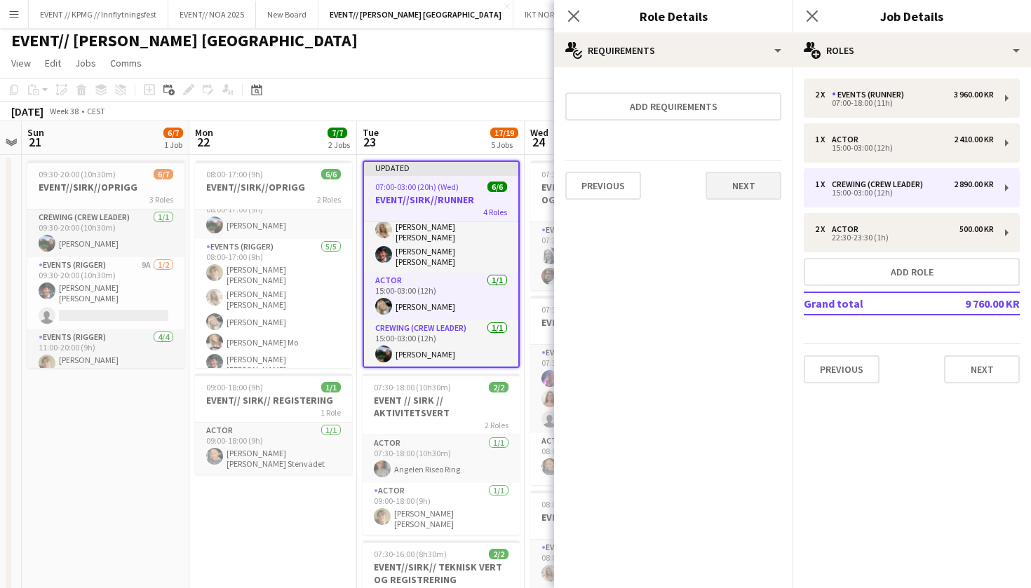
click at [758, 183] on button "Next" at bounding box center [744, 186] width 76 height 28
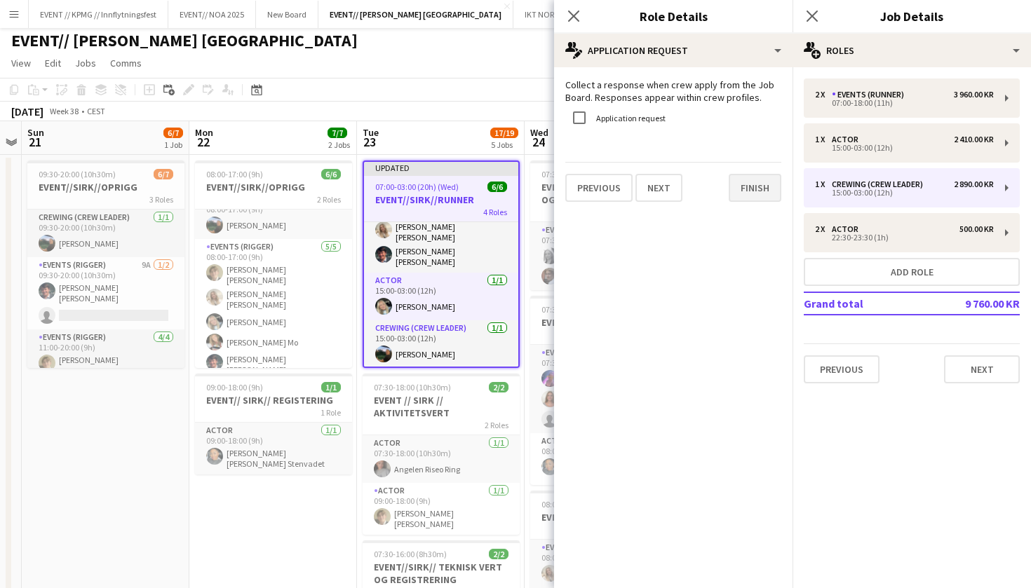
click at [765, 193] on button "Finish" at bounding box center [755, 188] width 53 height 28
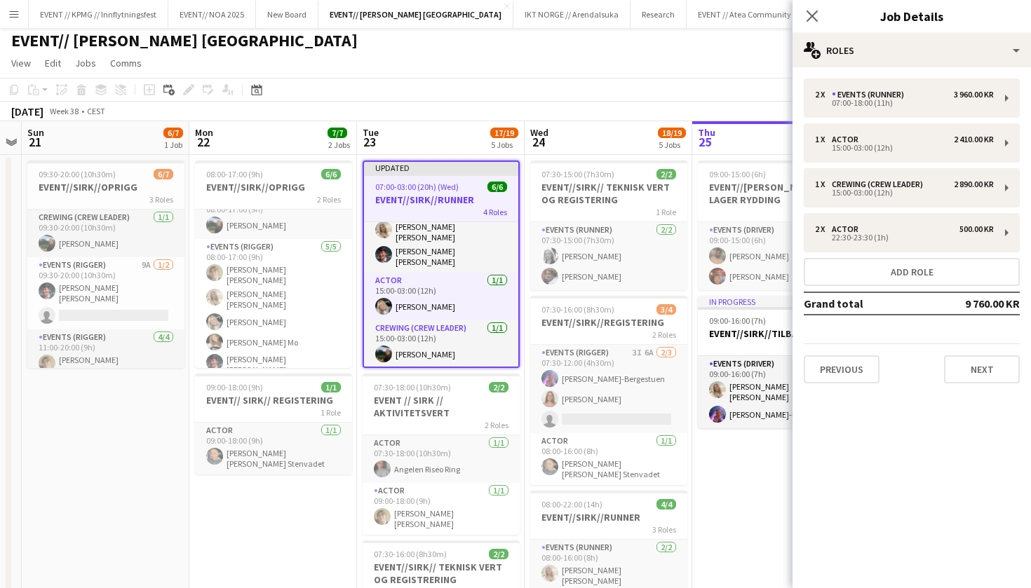
click at [496, 81] on app-toolbar "Copy Paste Paste Command V Paste with crew Command Shift V Paste linked Job [GE…" at bounding box center [515, 90] width 1031 height 24
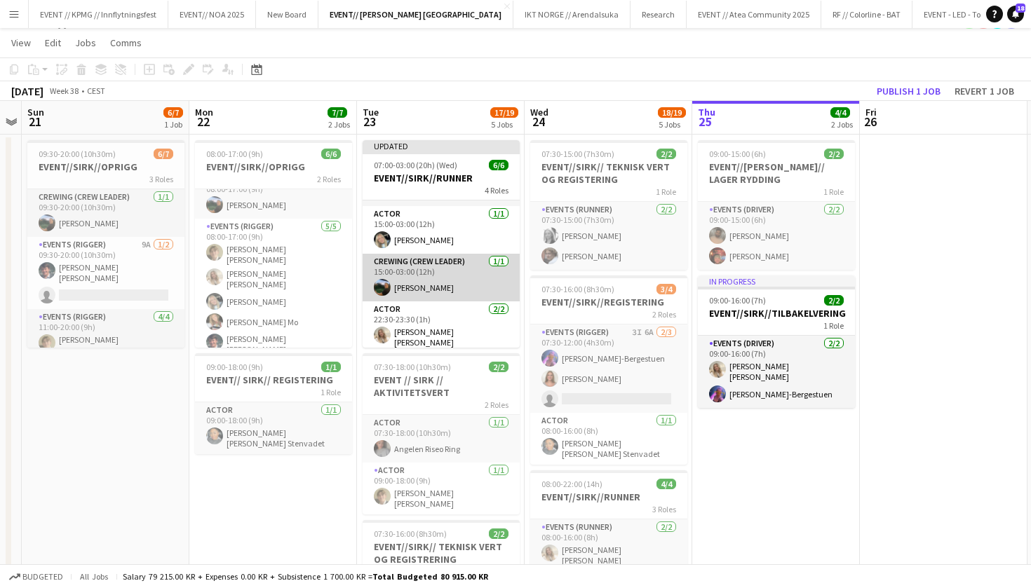
scroll to position [67, 0]
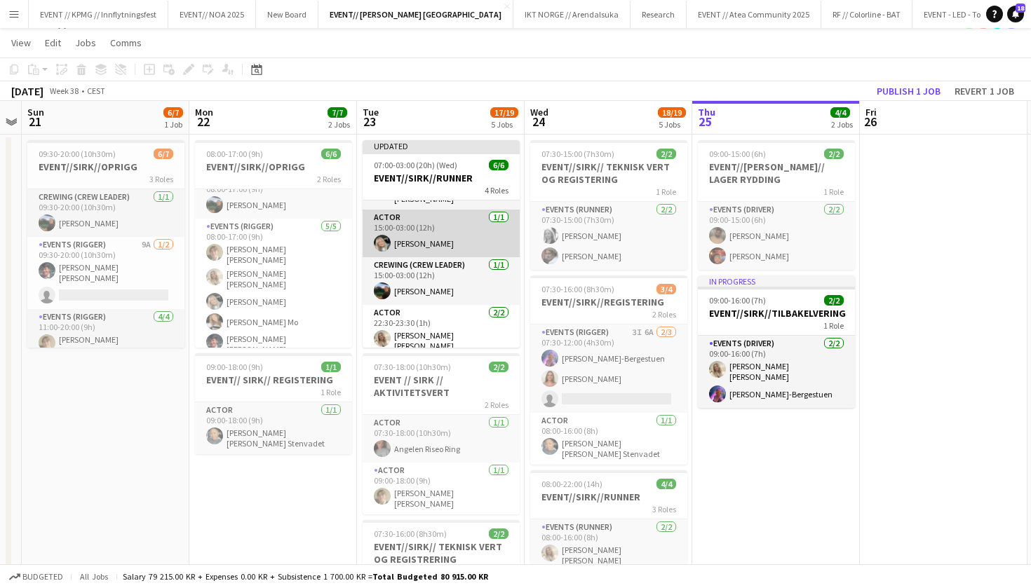
click at [447, 238] on app-card-role "Actor [DATE] 15:00-03:00 (12h) [PERSON_NAME]" at bounding box center [441, 234] width 157 height 48
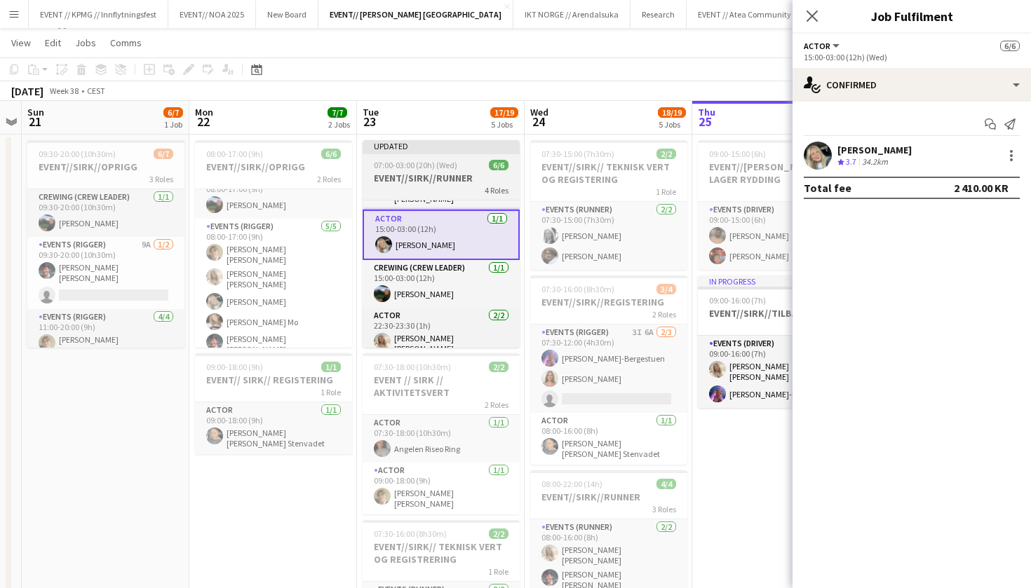
click at [443, 158] on app-job-card "Updated 07:00-03:00 (20h) (Wed) 6/6 EVENT//[PERSON_NAME]//RUNNER 4 Roles Events…" at bounding box center [441, 244] width 157 height 208
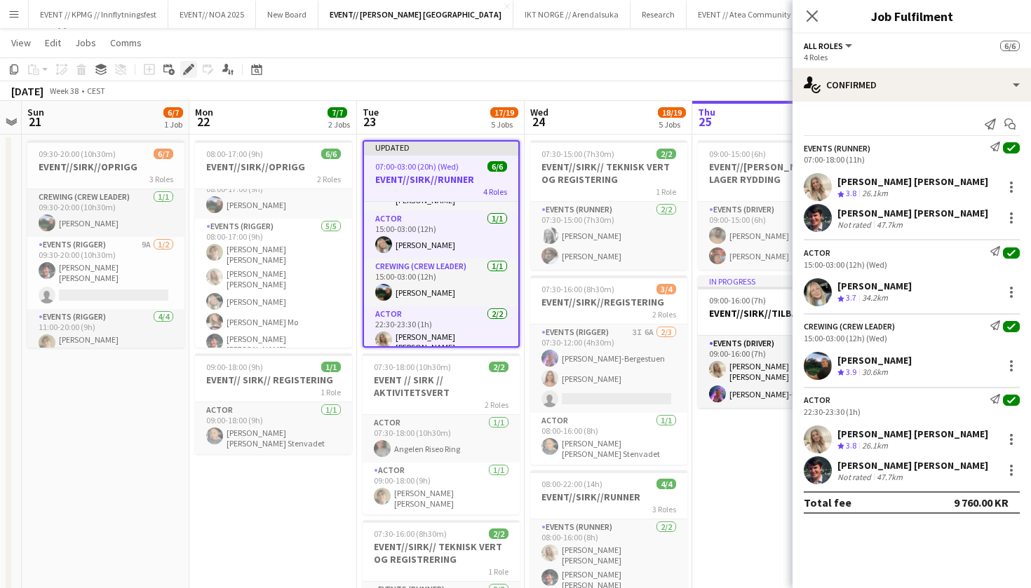
click at [187, 74] on icon "Edit" at bounding box center [188, 69] width 11 height 11
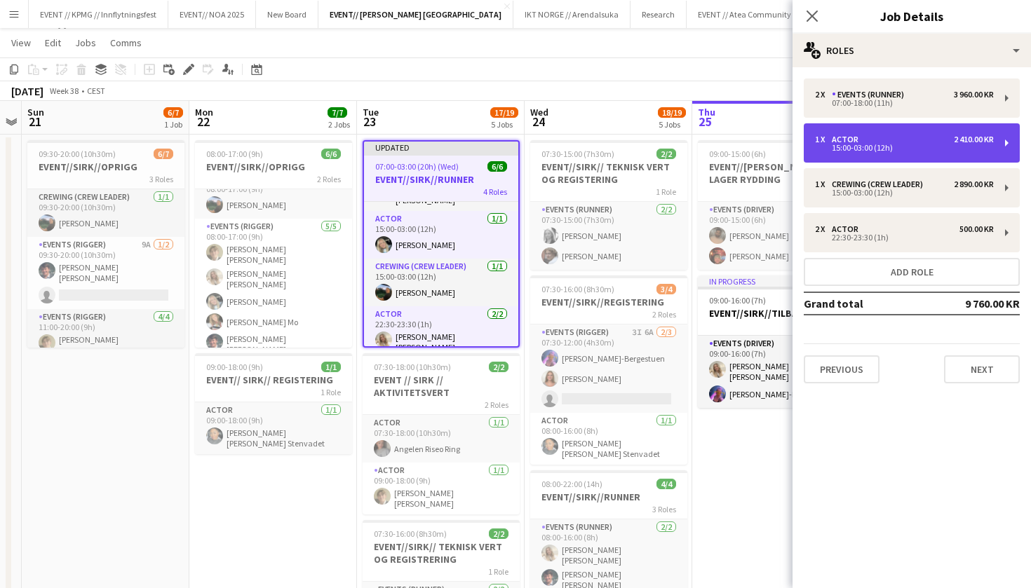
click at [887, 157] on div "1 x Actor 2 410.00 KR 15:00-03:00 (12h)" at bounding box center [912, 142] width 216 height 39
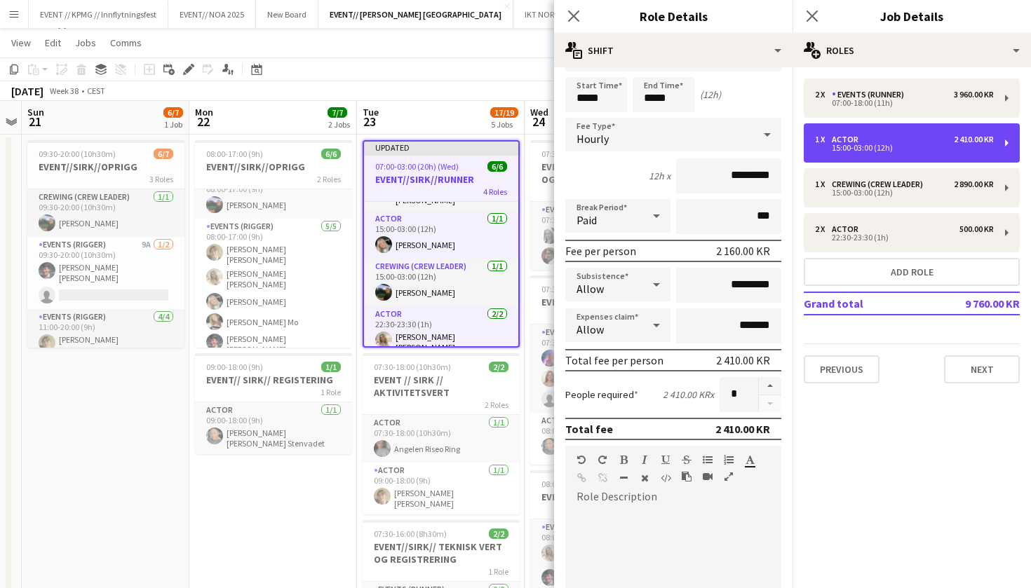
scroll to position [52, 0]
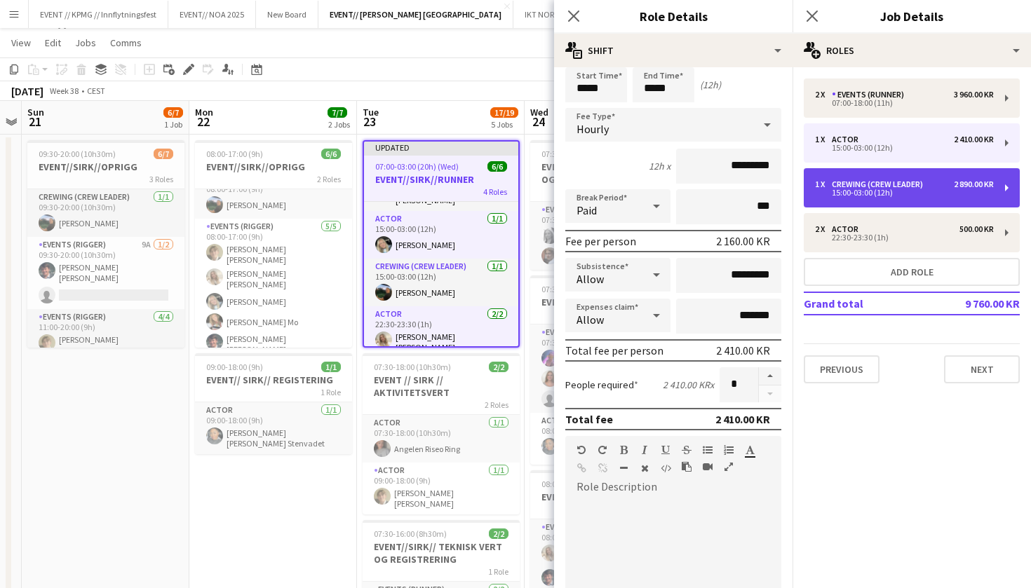
click at [892, 173] on div "1 x Crewing (Crew Leader) 2 890.00 KR 15:00-03:00 (12h)" at bounding box center [912, 187] width 216 height 39
type input "**********"
type input "*********"
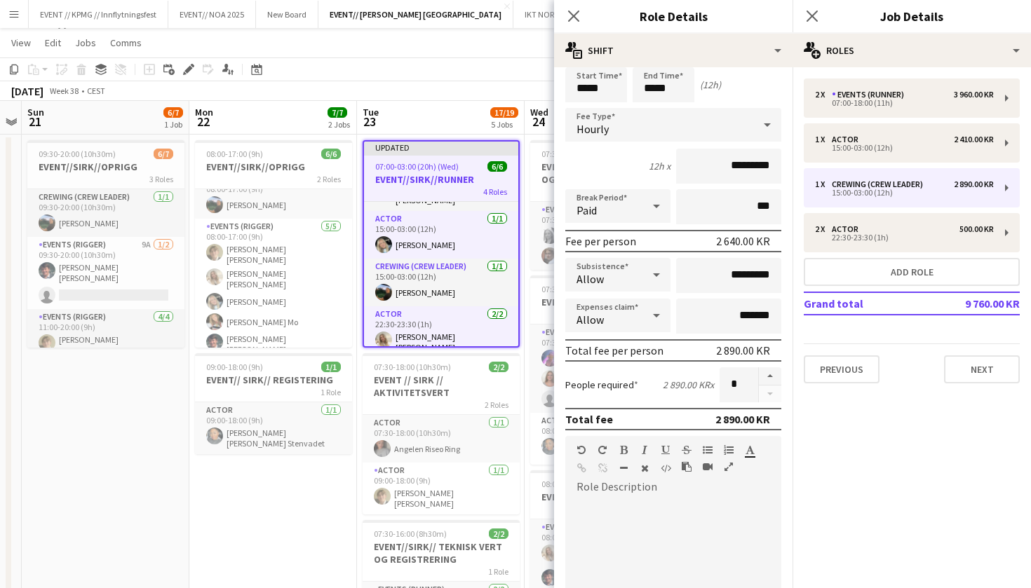
click at [905, 121] on div "2 x Events (Runner) 3 960.00 KR 07:00-18:00 (11h) 1 x Actor 2 410.00 KR 15:00-0…" at bounding box center [912, 231] width 238 height 305
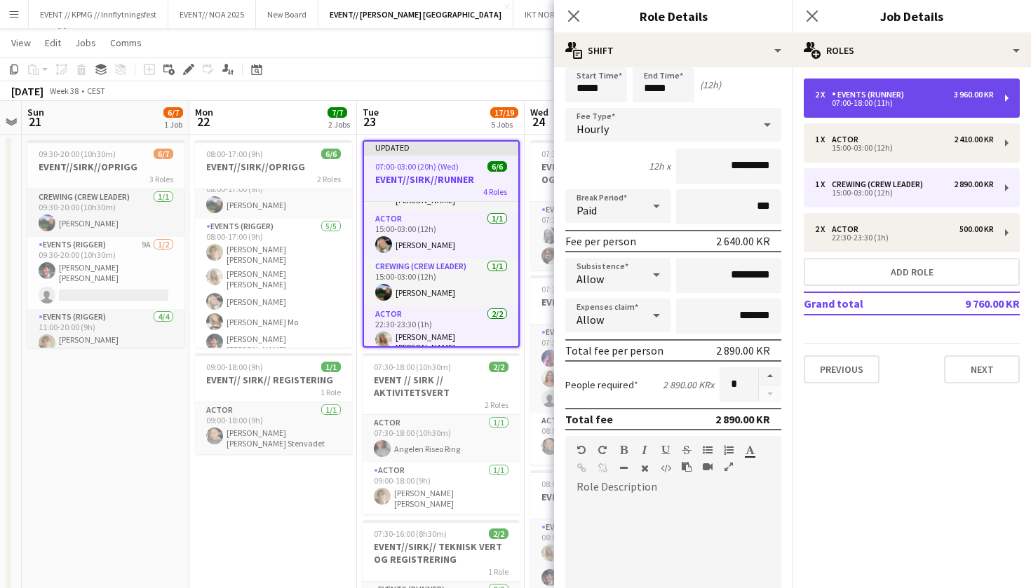
click at [918, 105] on div "07:00-18:00 (11h)" at bounding box center [904, 103] width 179 height 7
type input "**********"
type input "*****"
type input "*********"
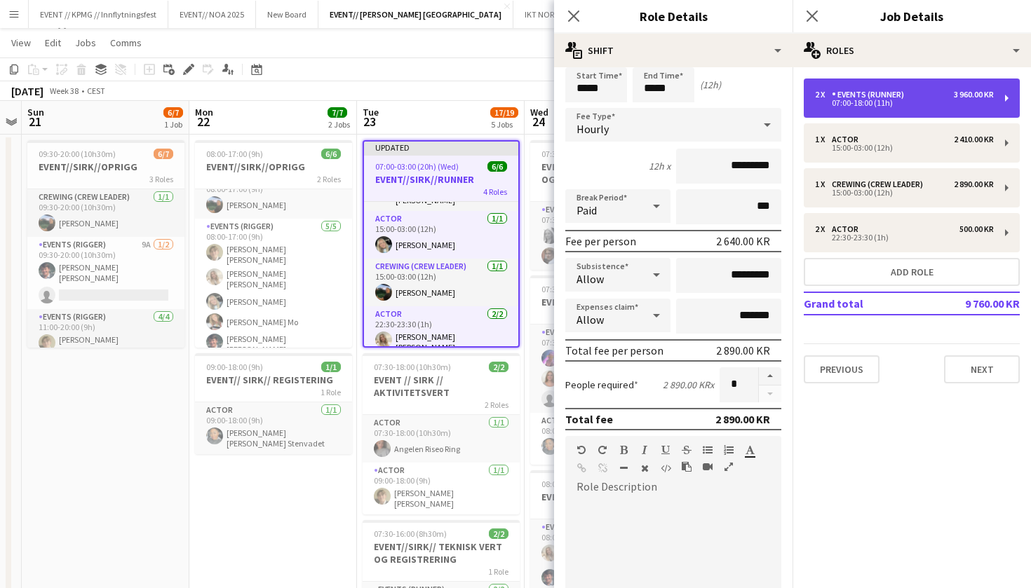
type input "*******"
type input "*"
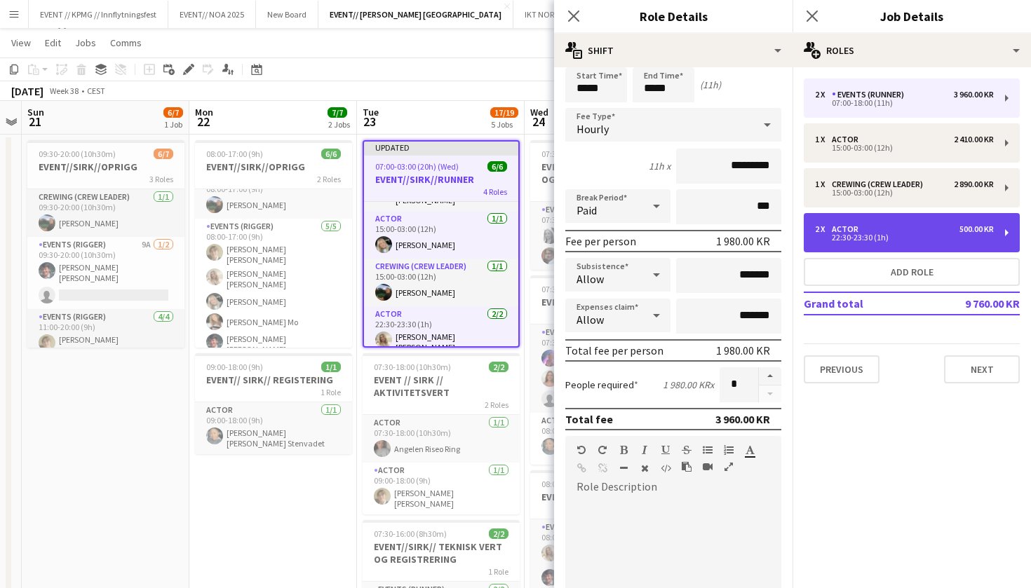
click at [869, 225] on div "2 x Actor 500.00 KR" at bounding box center [904, 229] width 179 height 10
type input "*****"
type input "*********"
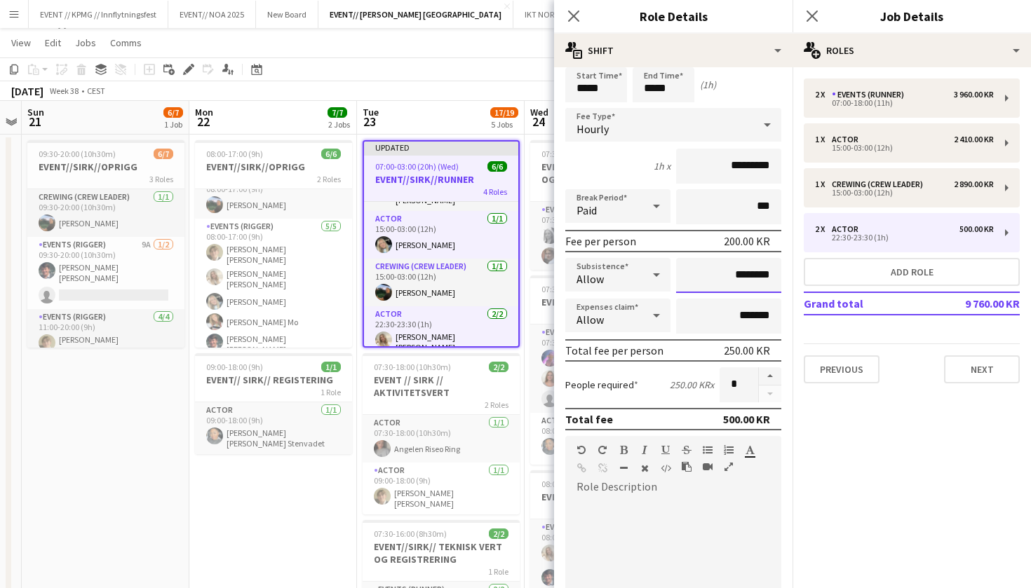
click at [736, 277] on input "********" at bounding box center [728, 275] width 105 height 35
click at [732, 275] on input "********" at bounding box center [728, 275] width 105 height 35
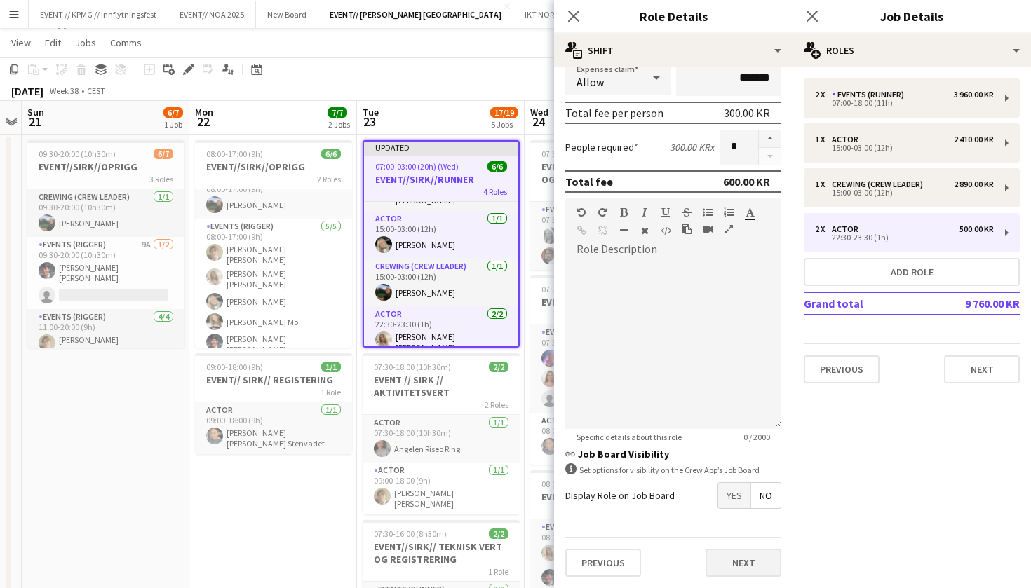
scroll to position [290, 0]
type input "******"
click at [734, 562] on button "Next" at bounding box center [744, 563] width 76 height 28
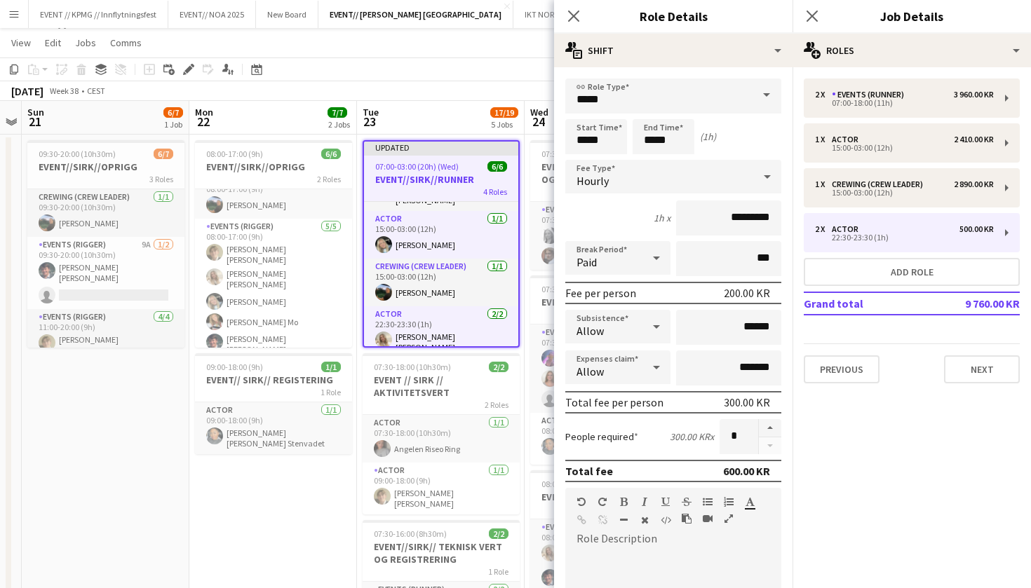
scroll to position [0, 0]
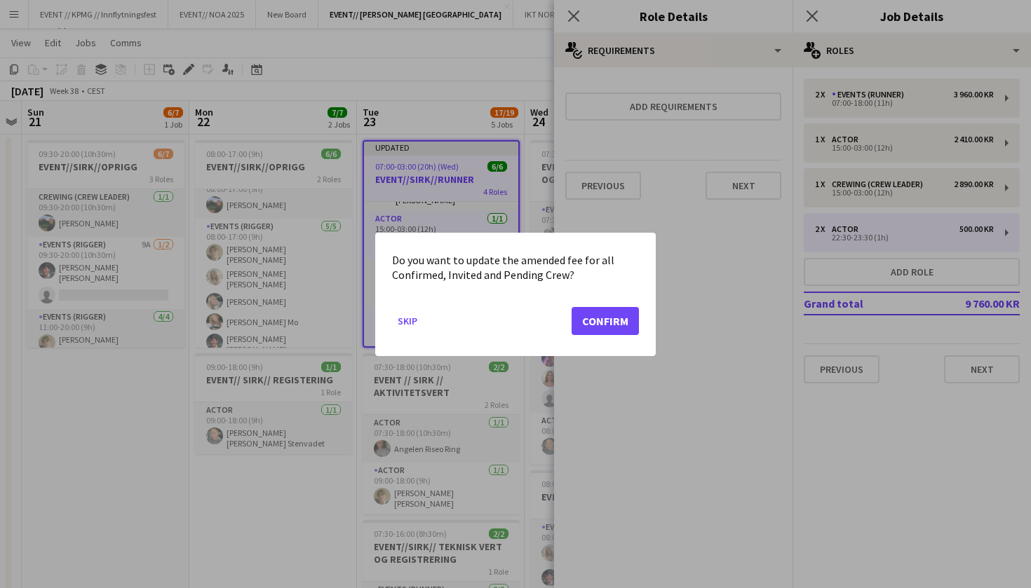
click at [616, 314] on button "Confirm" at bounding box center [605, 321] width 67 height 28
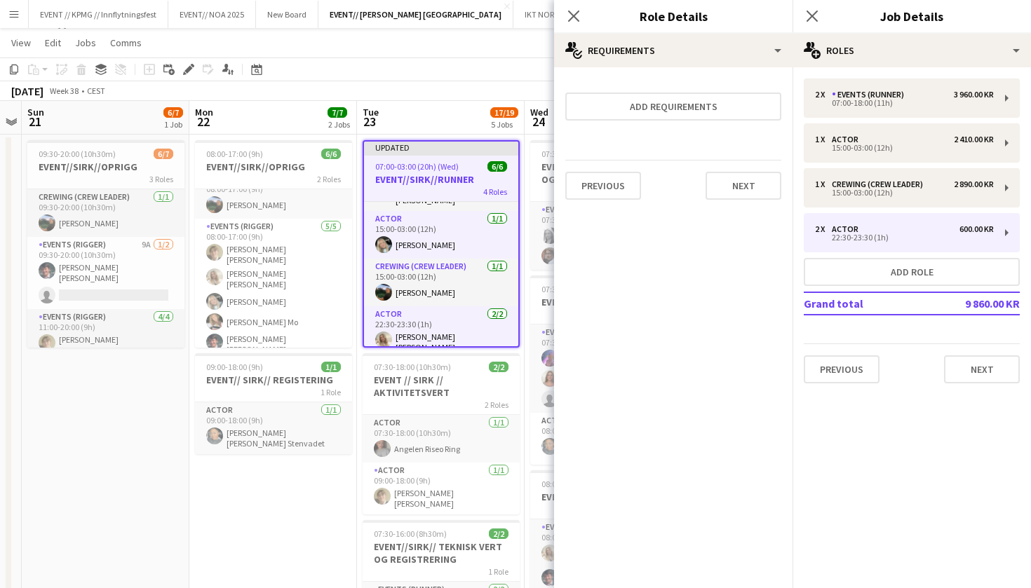
click at [753, 201] on div "Previous Next" at bounding box center [673, 185] width 216 height 51
click at [759, 189] on button "Next" at bounding box center [744, 186] width 76 height 28
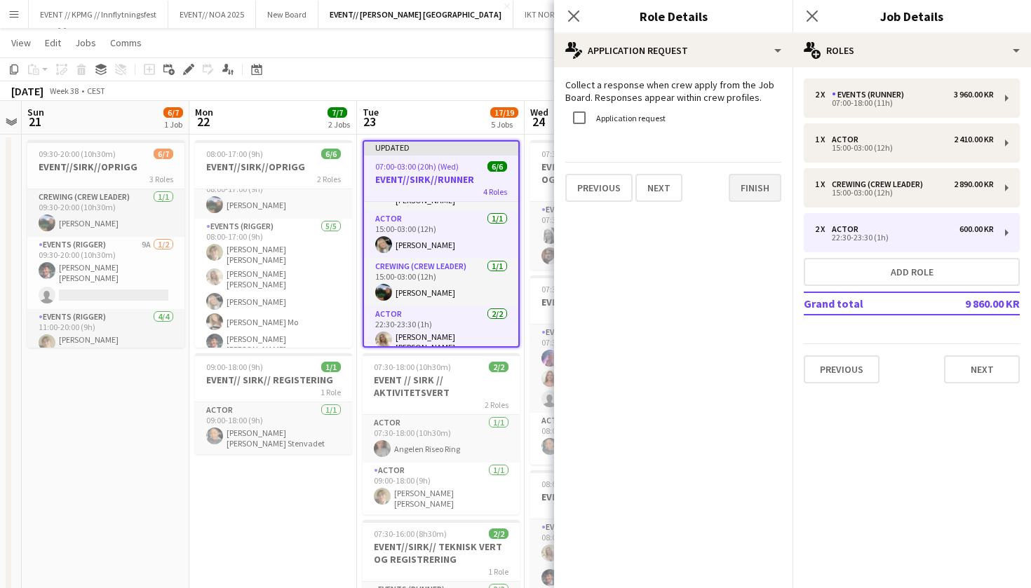
click at [758, 191] on button "Finish" at bounding box center [755, 188] width 53 height 28
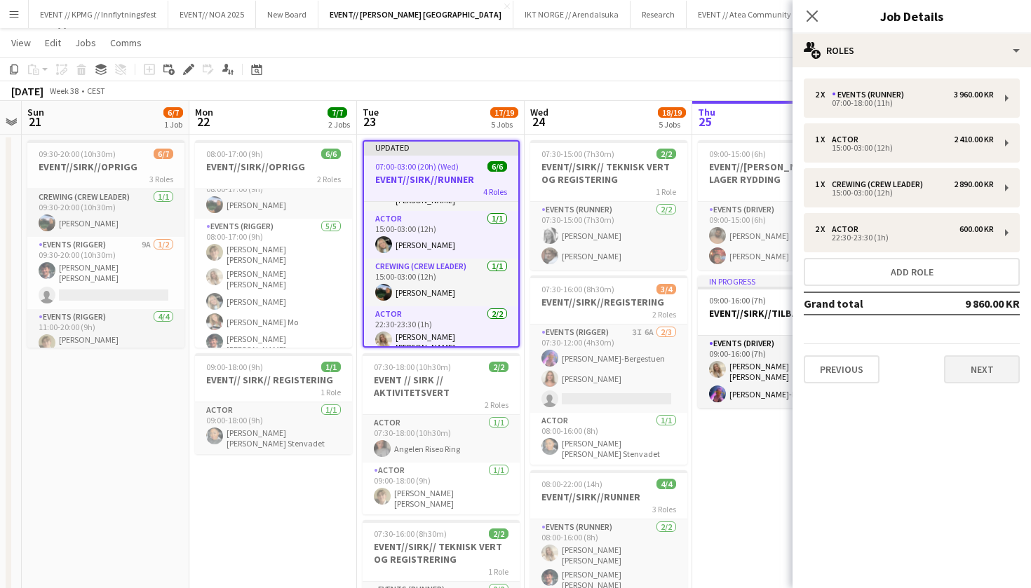
click at [1009, 372] on button "Next" at bounding box center [982, 370] width 76 height 28
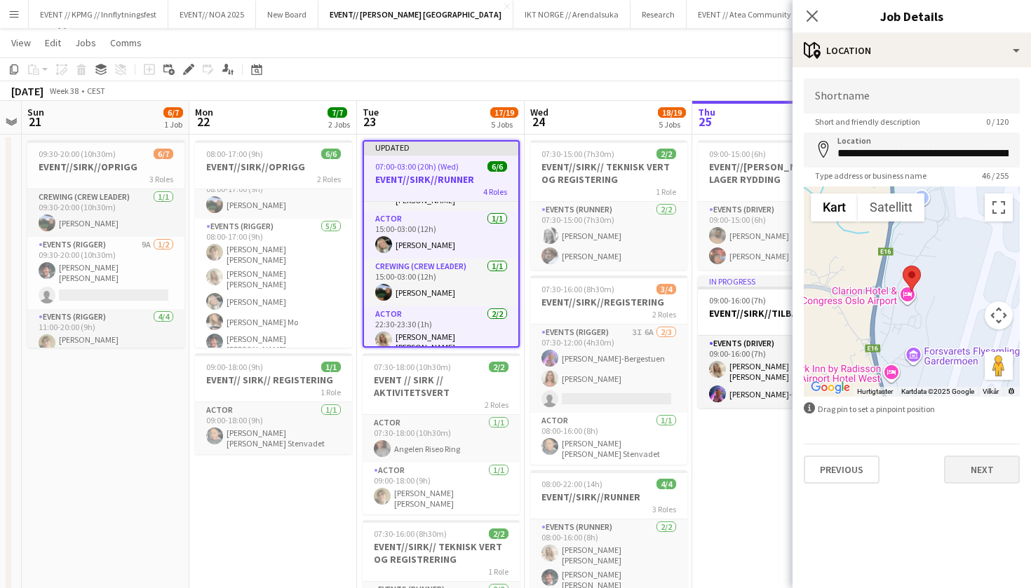
click at [974, 462] on button "Next" at bounding box center [982, 470] width 76 height 28
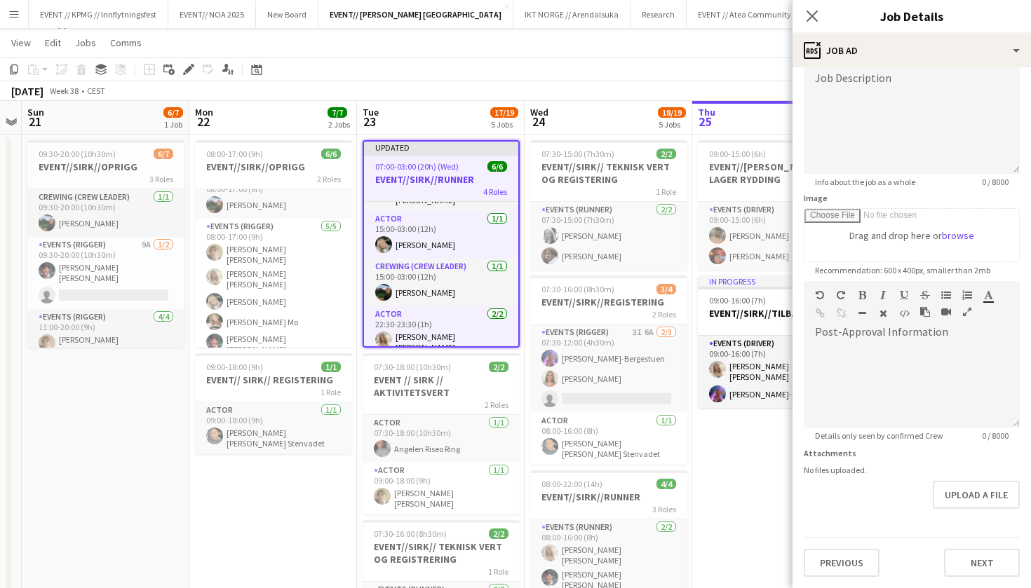
scroll to position [105, 0]
click at [959, 577] on button "Next" at bounding box center [982, 563] width 76 height 28
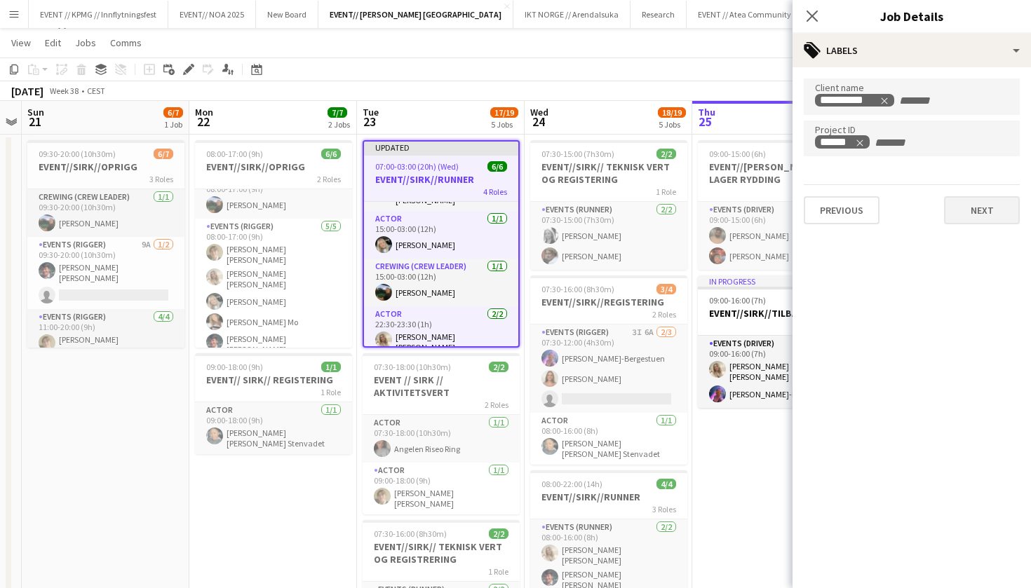
click at [986, 218] on button "Next" at bounding box center [982, 210] width 76 height 28
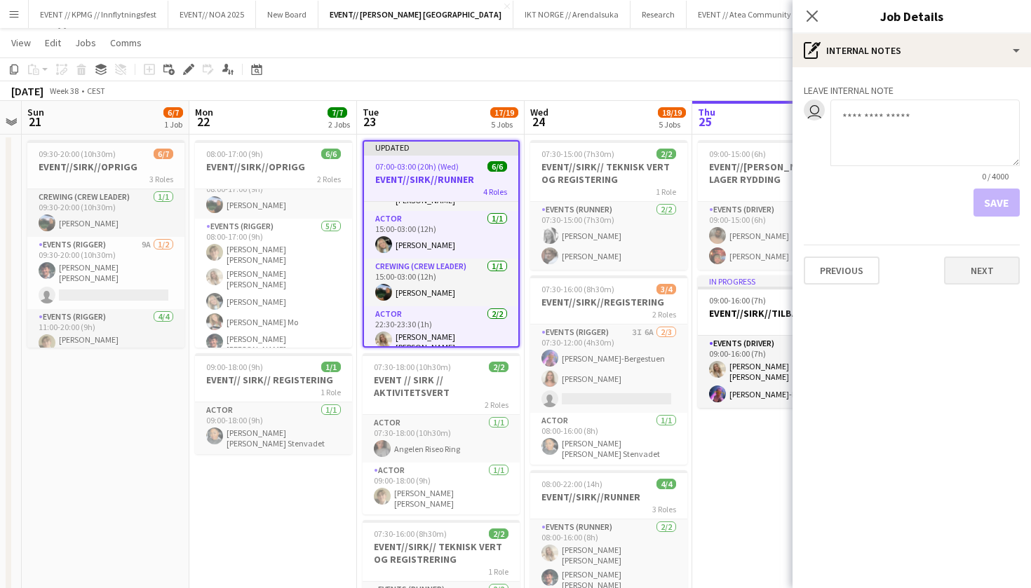
click at [983, 266] on button "Next" at bounding box center [982, 271] width 76 height 28
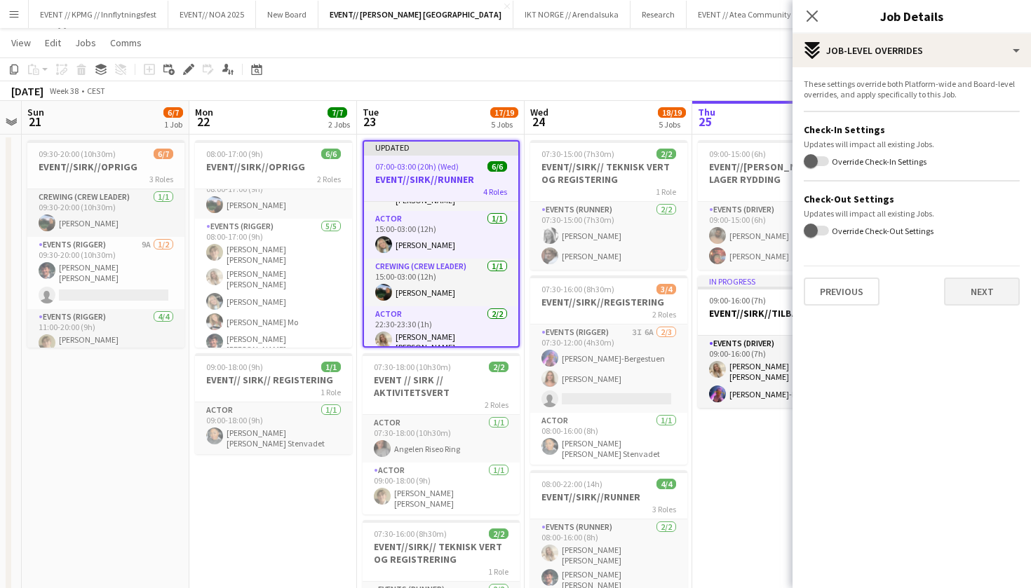
click at [981, 282] on button "Next" at bounding box center [982, 292] width 76 height 28
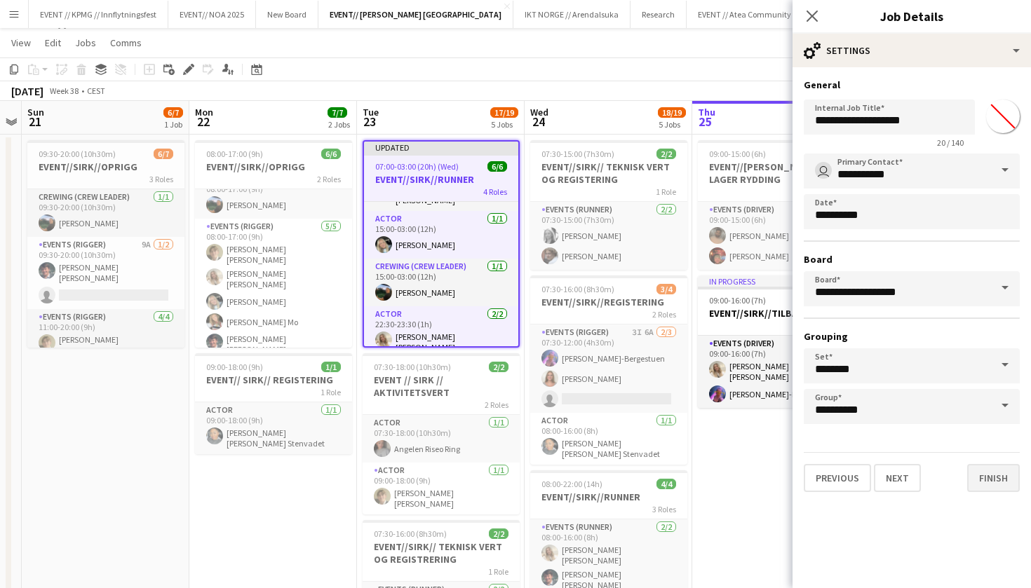
click at [988, 484] on button "Finish" at bounding box center [993, 478] width 53 height 28
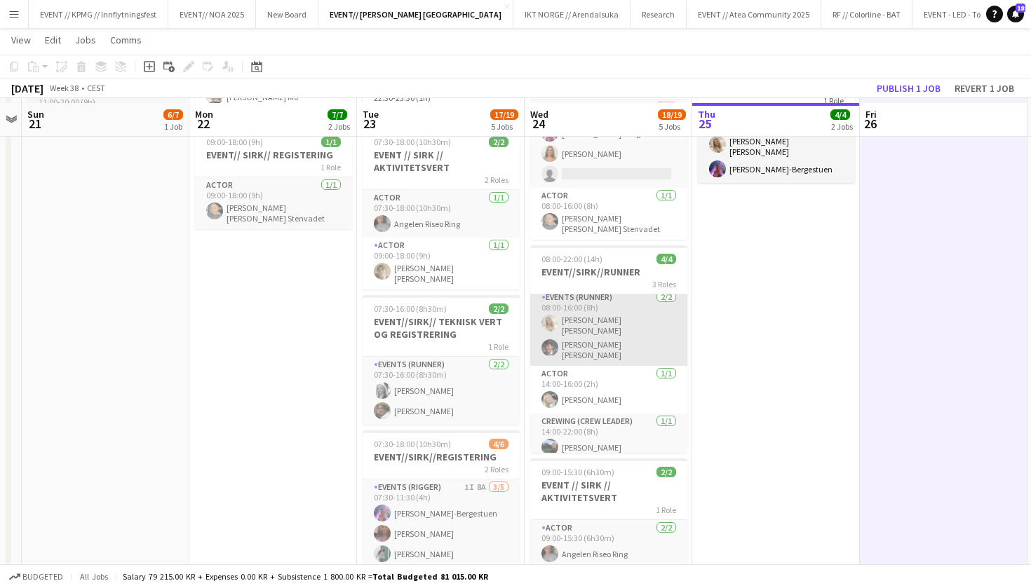
scroll to position [253, 0]
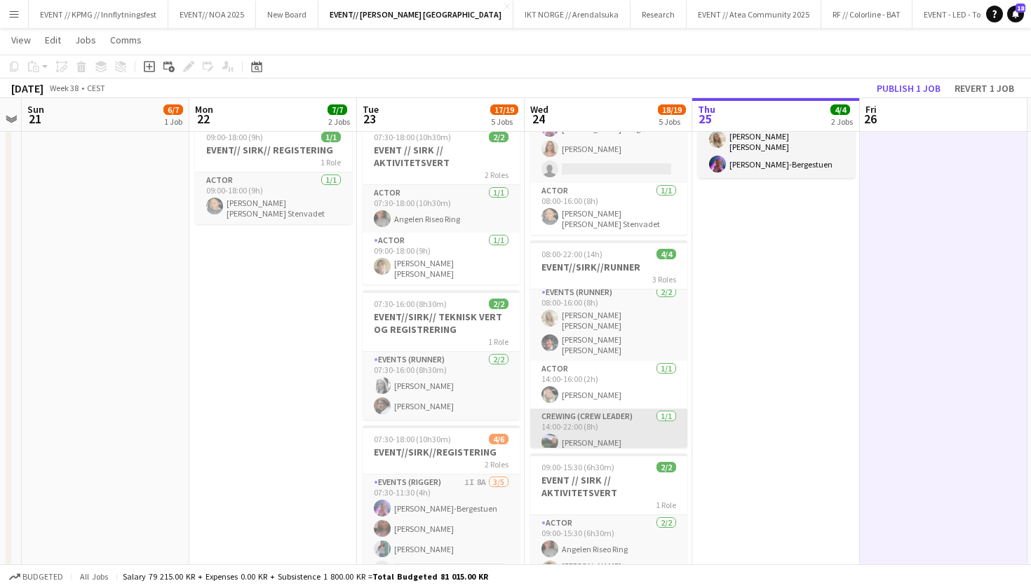
click at [591, 420] on app-card-role "Crewing (Crew Leader) [DATE] 14:00-22:00 (8h) [PERSON_NAME]" at bounding box center [608, 433] width 157 height 48
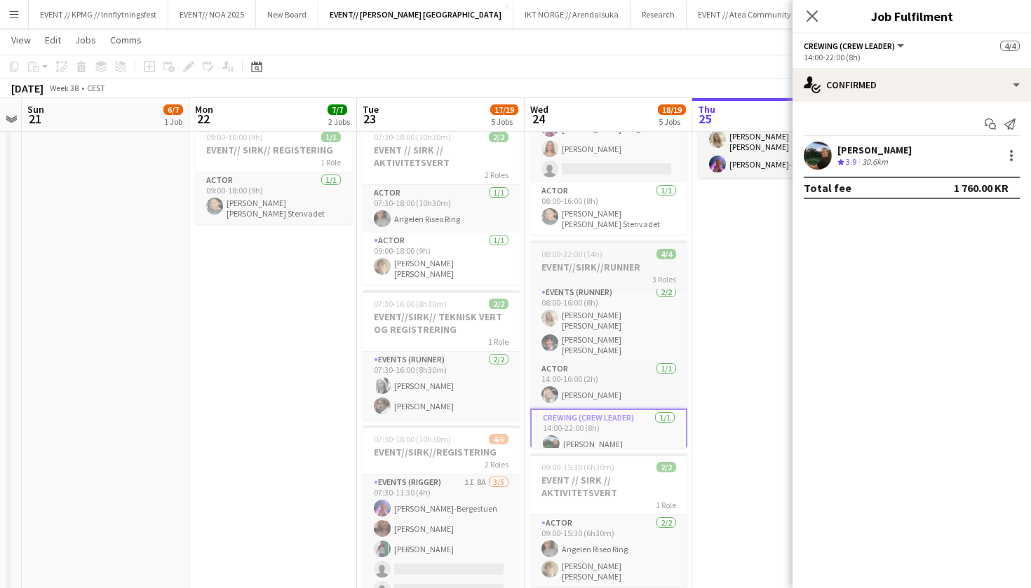
click at [584, 273] on h3 "EVENT//SIRK//RUNNER" at bounding box center [608, 267] width 157 height 13
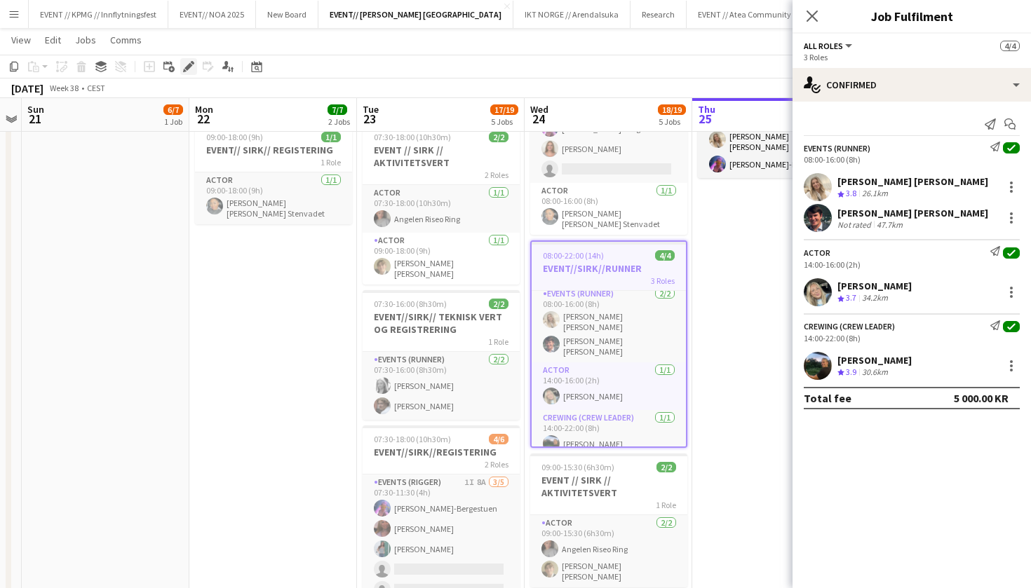
click at [187, 65] on icon "Edit" at bounding box center [188, 66] width 11 height 11
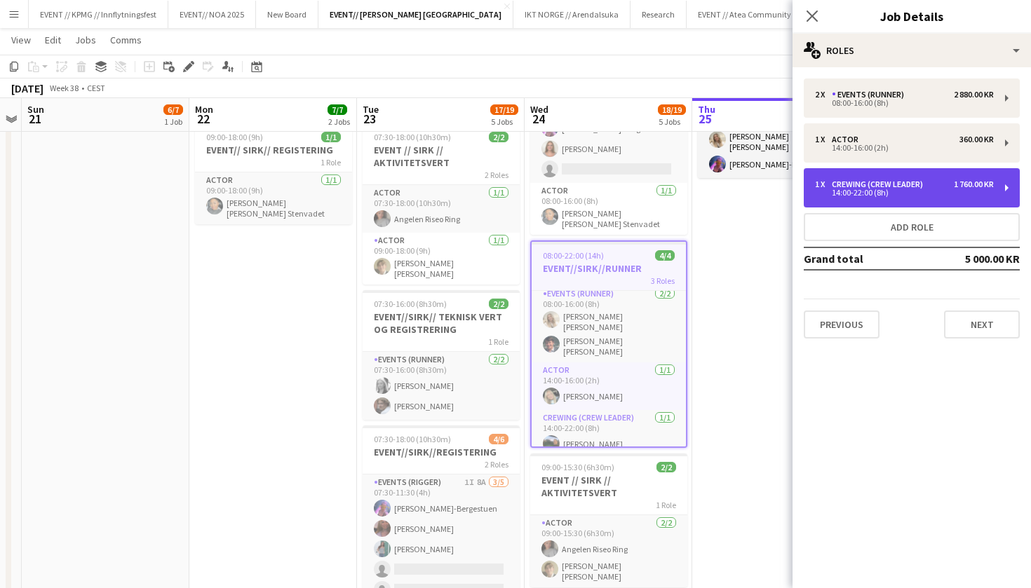
click at [876, 196] on div "14:00-22:00 (8h)" at bounding box center [904, 192] width 179 height 7
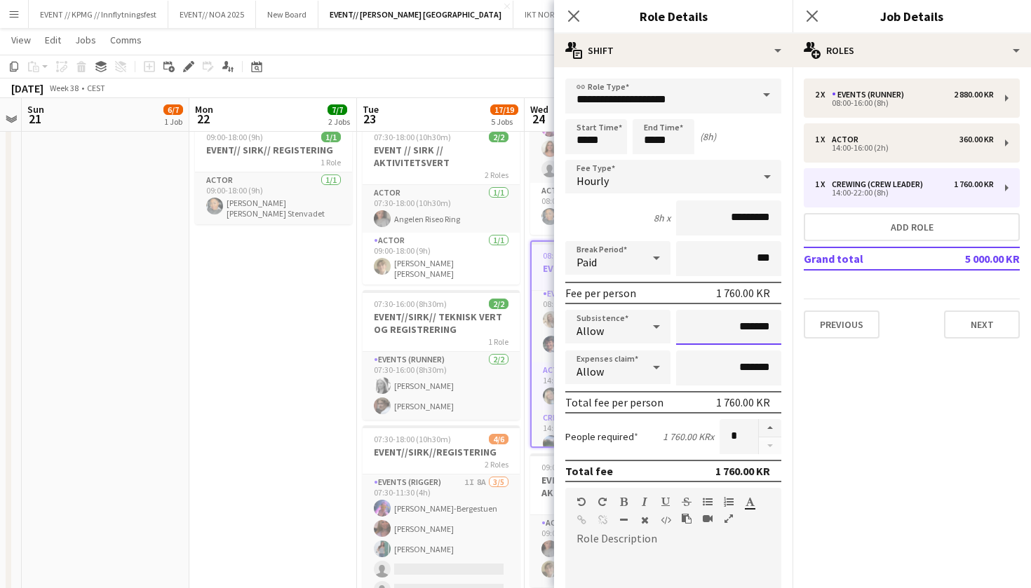
click at [720, 329] on input "*******" at bounding box center [728, 327] width 105 height 35
type input "*****"
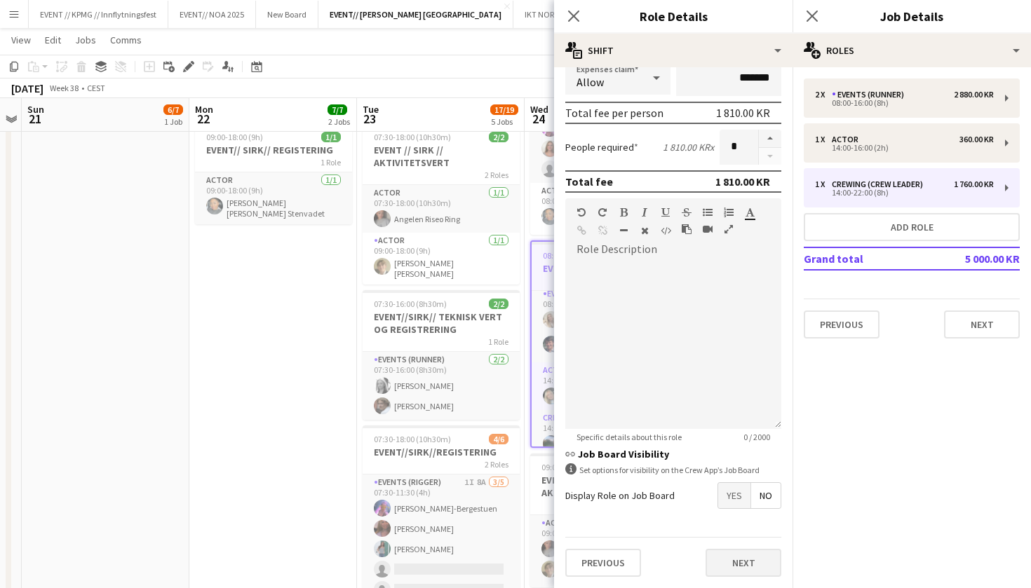
scroll to position [290, 0]
click at [736, 554] on button "Next" at bounding box center [744, 563] width 76 height 28
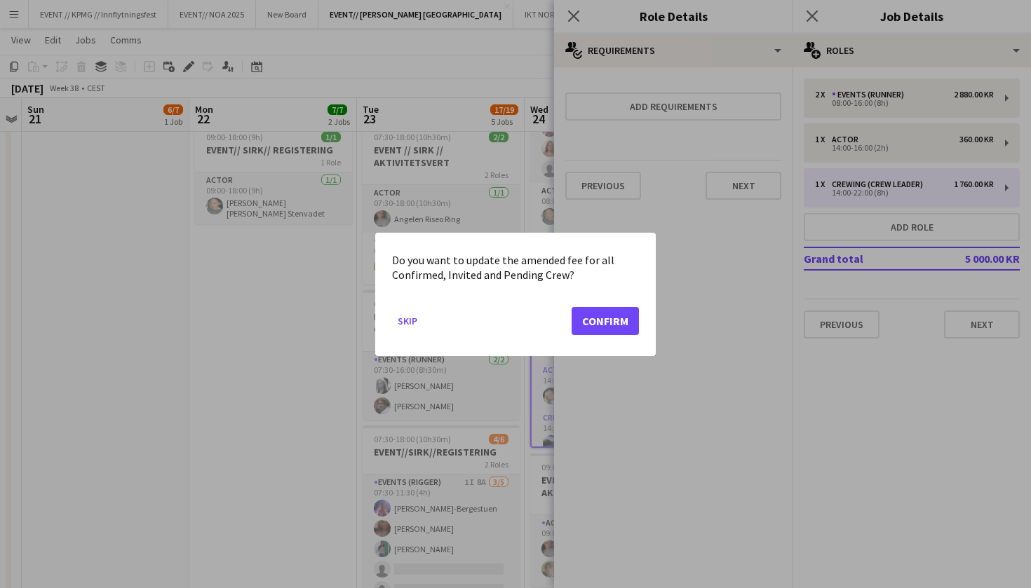
scroll to position [0, 0]
click at [597, 326] on button "Confirm" at bounding box center [605, 321] width 67 height 28
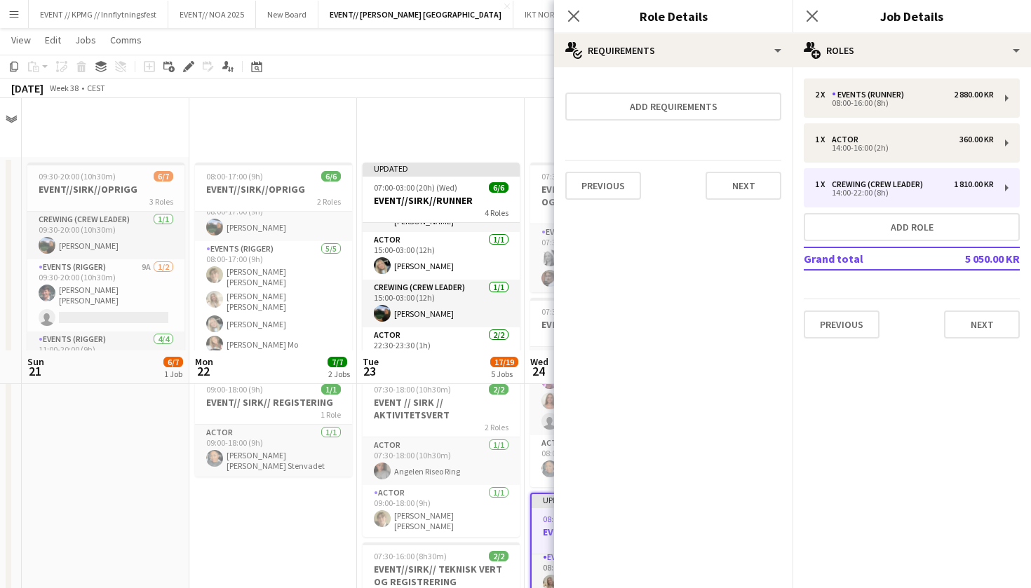
scroll to position [253, 0]
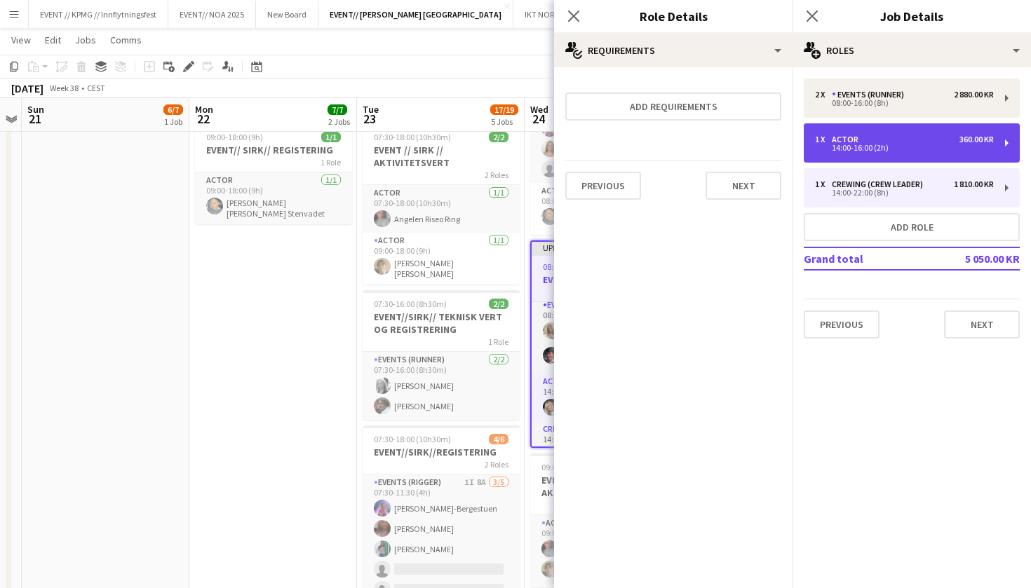
click at [932, 138] on div "1 x Actor 360.00 KR" at bounding box center [904, 140] width 179 height 10
type input "*****"
type input "*********"
type input "*******"
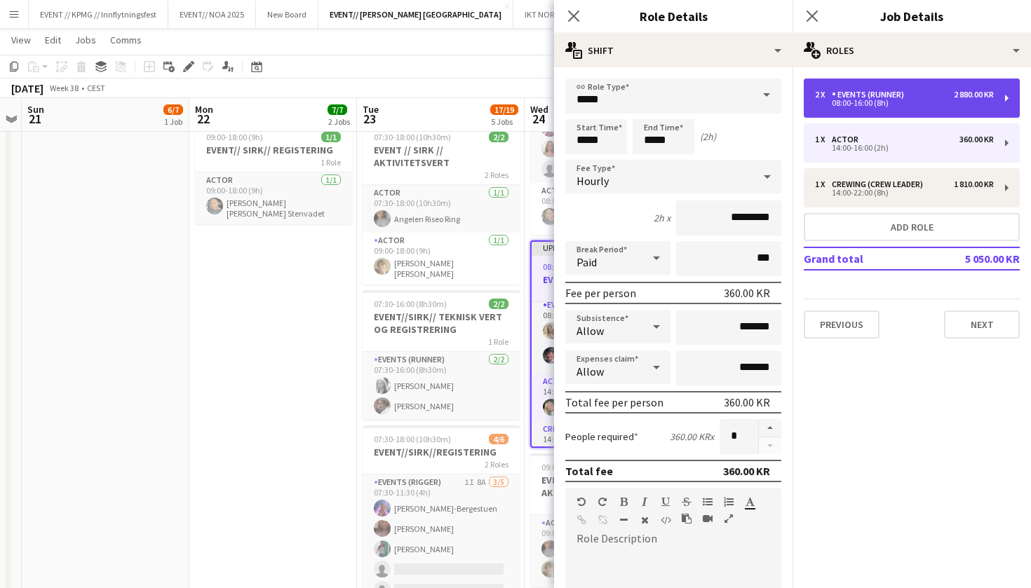
click at [892, 98] on div "Events (Runner)" at bounding box center [871, 95] width 78 height 10
type input "**********"
type input "*****"
type input "*"
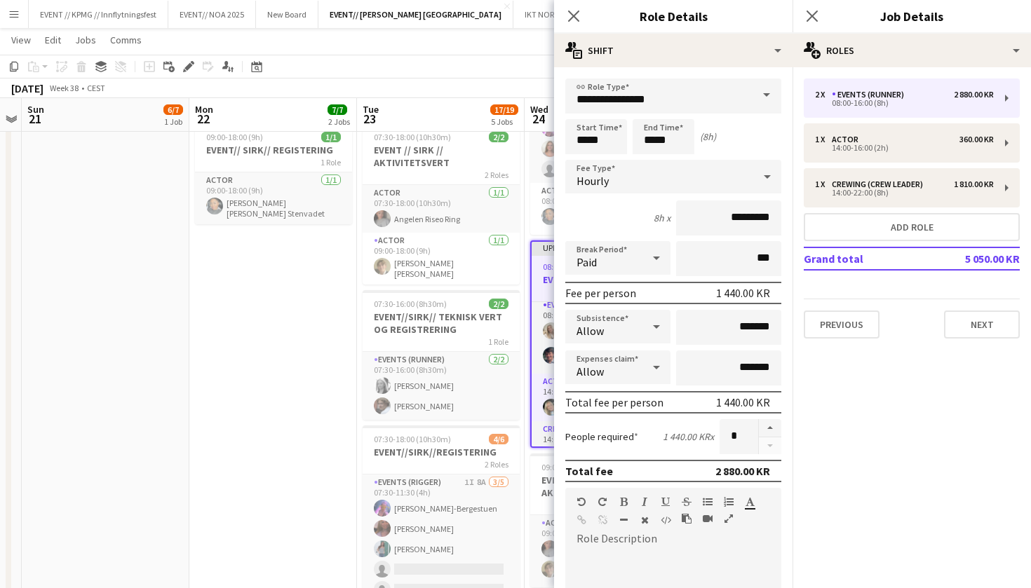
click at [219, 393] on app-date-cell "08:00-17:00 (9h) 6/6 EVENT//[PERSON_NAME]//OPRIGG 2 Roles Crewing (Crew Leader)…" at bounding box center [273, 371] width 168 height 932
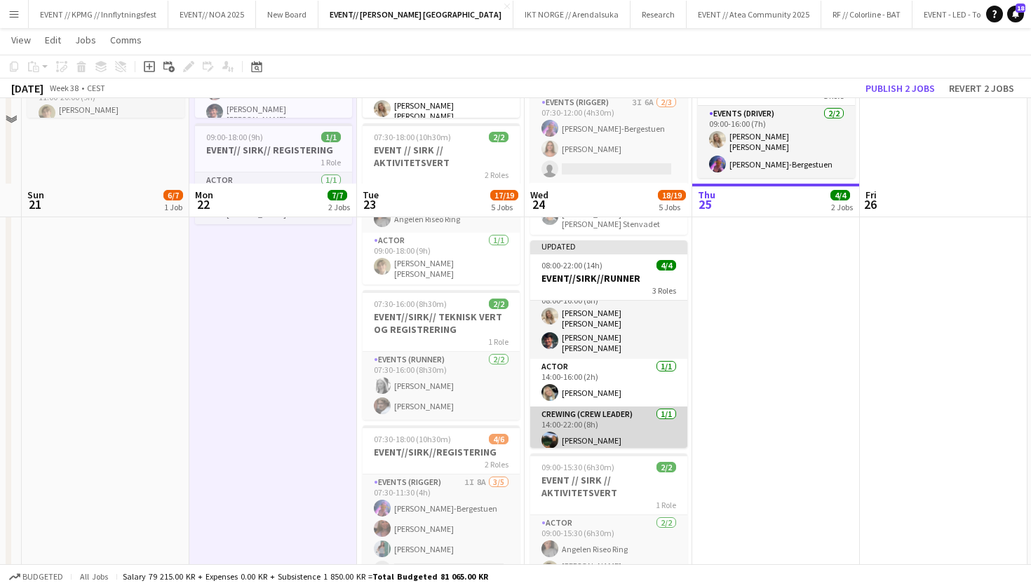
scroll to position [16, 0]
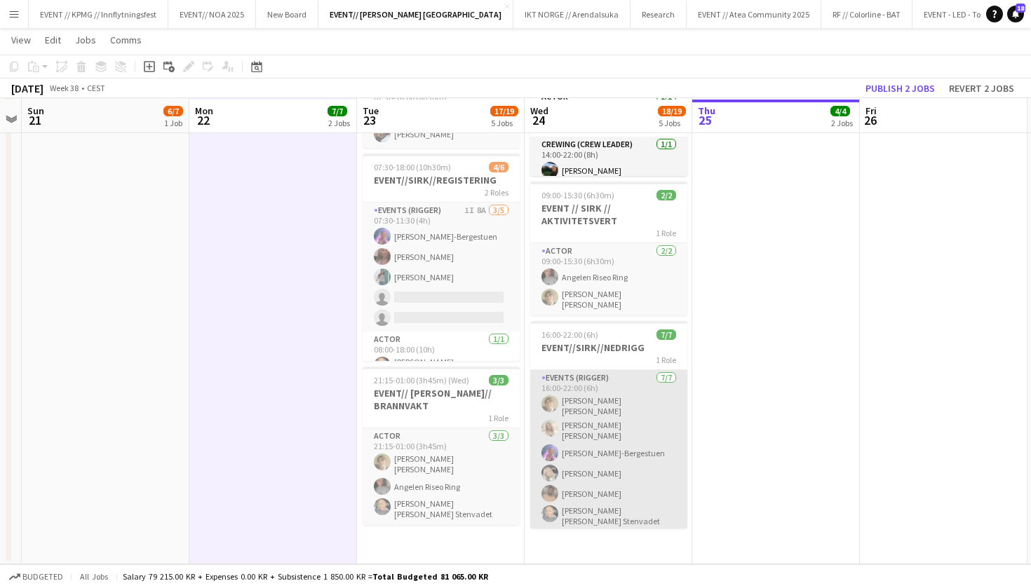
click at [574, 485] on app-card-role "Events (Rigger) [DATE] 16:00-22:00 (6h) [PERSON_NAME] [PERSON_NAME] [PERSON_NAM…" at bounding box center [608, 463] width 157 height 187
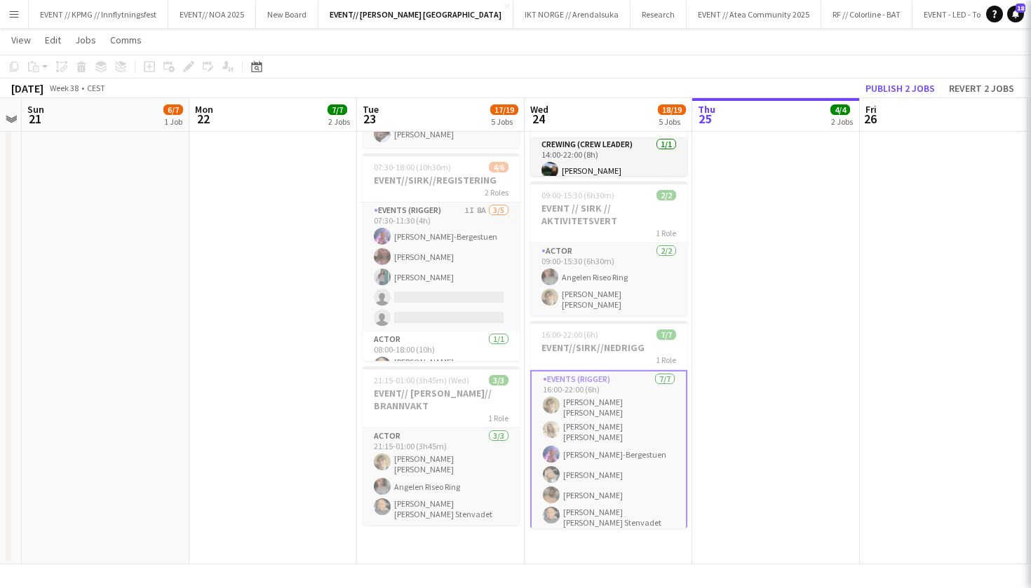
scroll to position [525, 0]
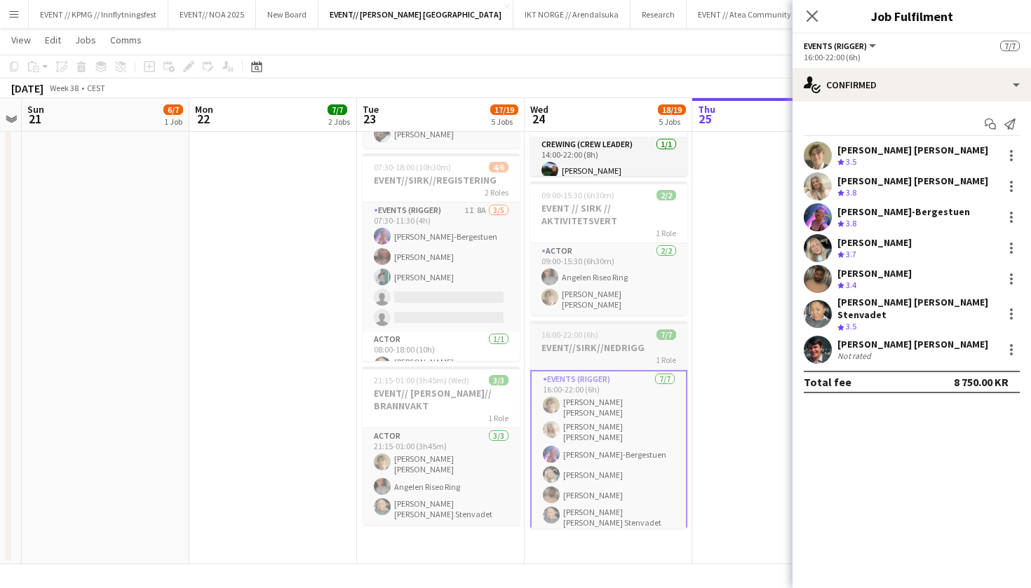
click at [594, 335] on span "16:00-22:00 (6h)" at bounding box center [569, 335] width 57 height 11
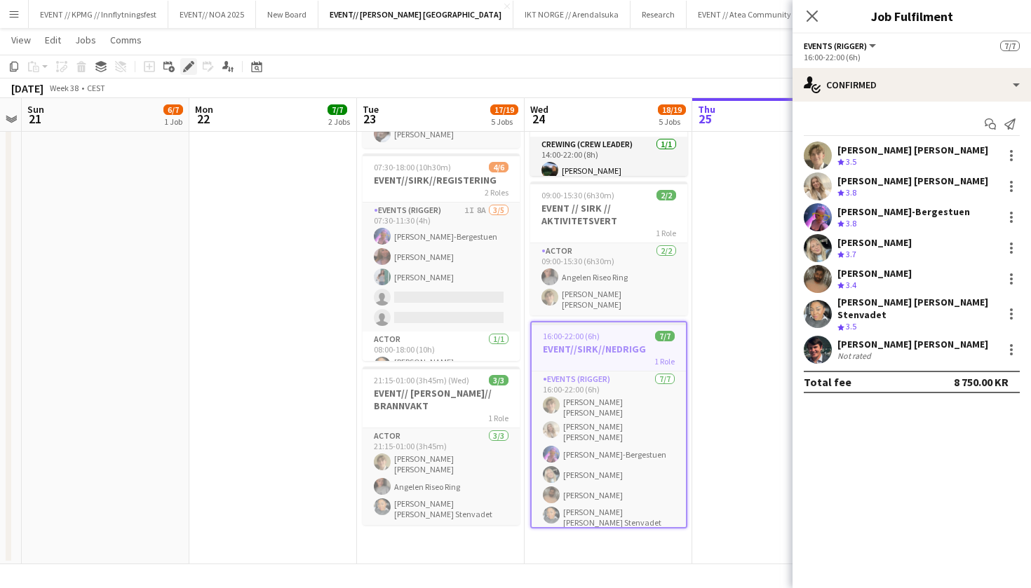
click at [189, 69] on icon at bounding box center [188, 67] width 8 height 8
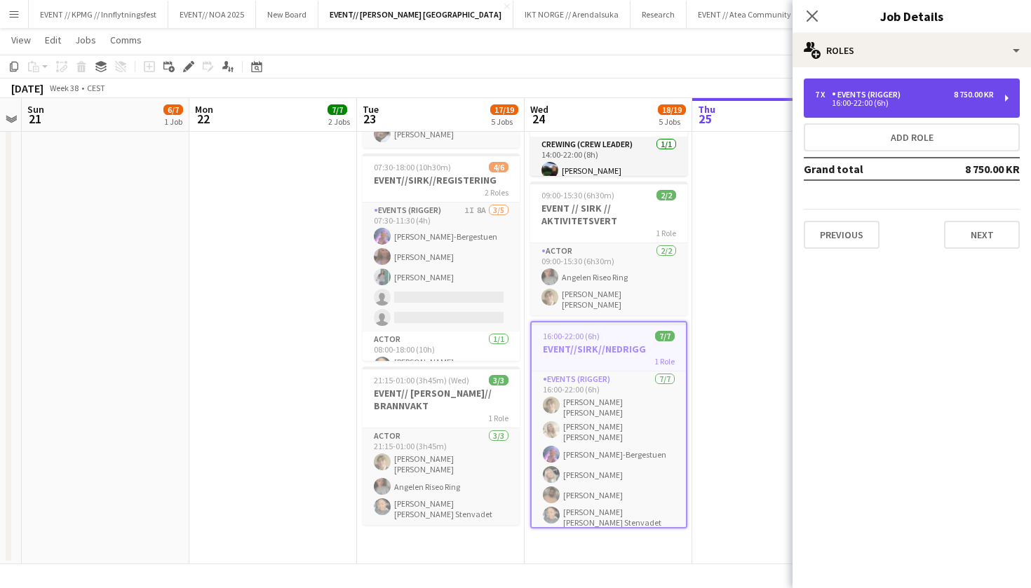
click at [888, 107] on div "7 x Events (Rigger) 8 750.00 KR 16:00-22:00 (6h)" at bounding box center [912, 98] width 216 height 39
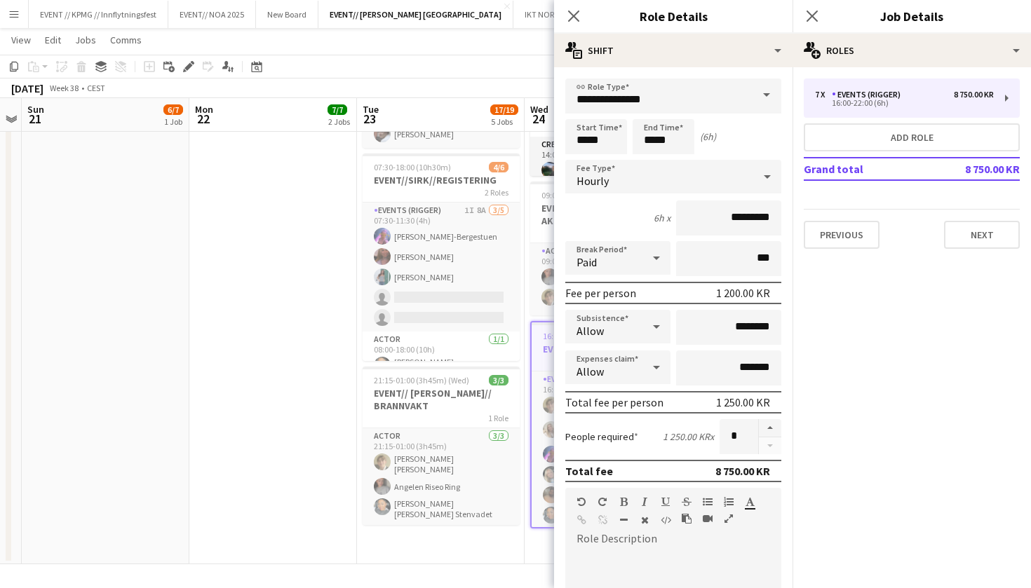
click at [297, 309] on app-date-cell "08:00-17:00 (9h) 6/6 EVENT//[PERSON_NAME]//OPRIGG 2 Roles Crewing (Crew Leader)…" at bounding box center [273, 98] width 168 height 932
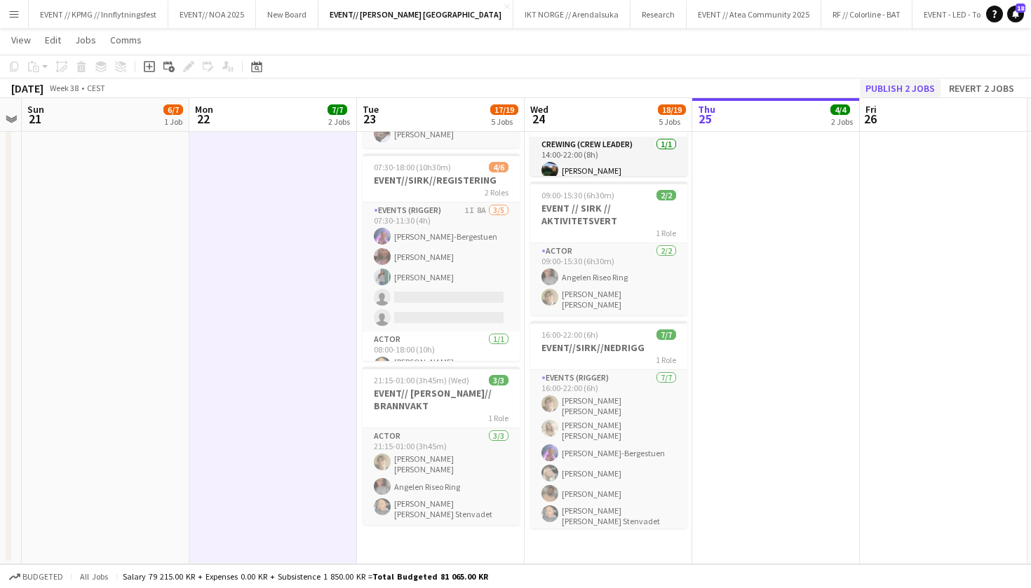
click at [904, 94] on button "Publish 2 jobs" at bounding box center [900, 88] width 81 height 18
